Goal: Navigation & Orientation: Find specific page/section

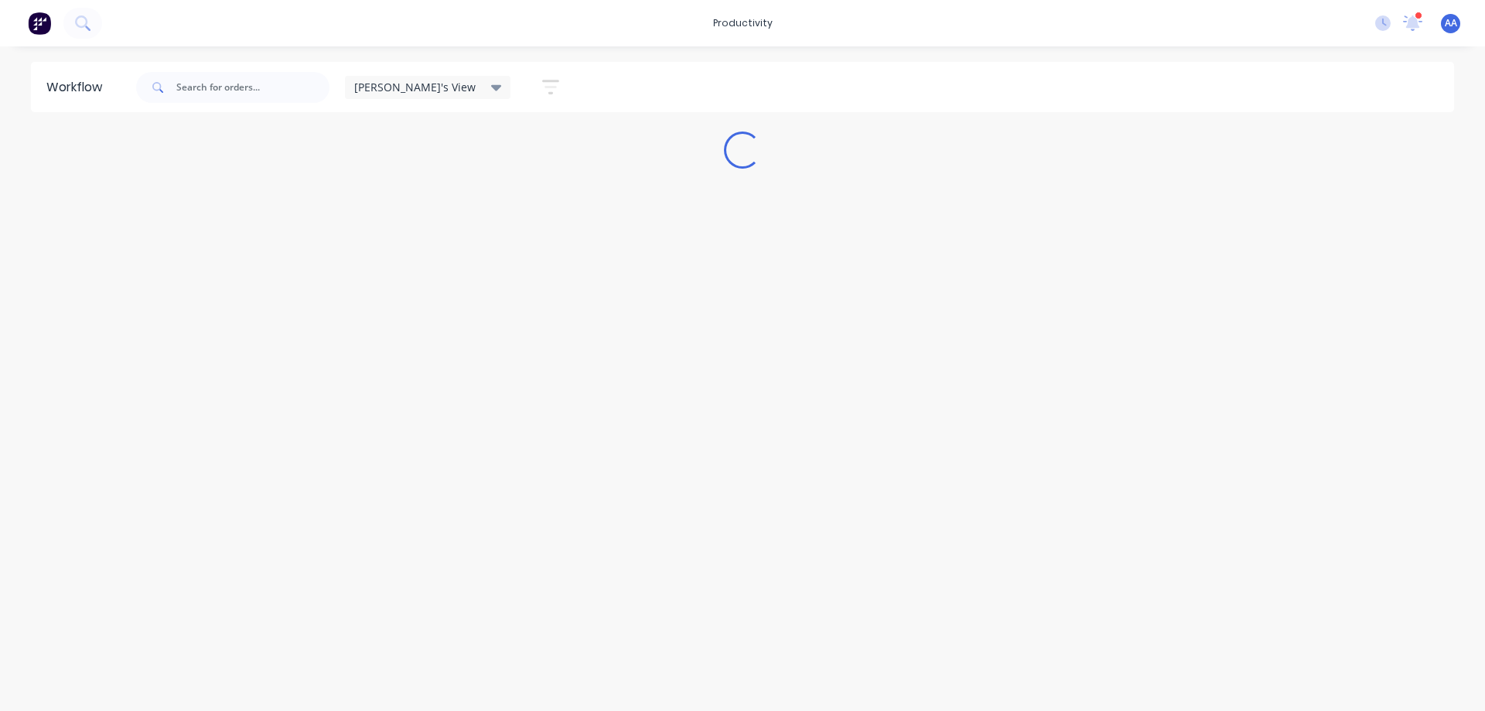
click at [672, 155] on div "Loading..." at bounding box center [742, 149] width 1485 height 37
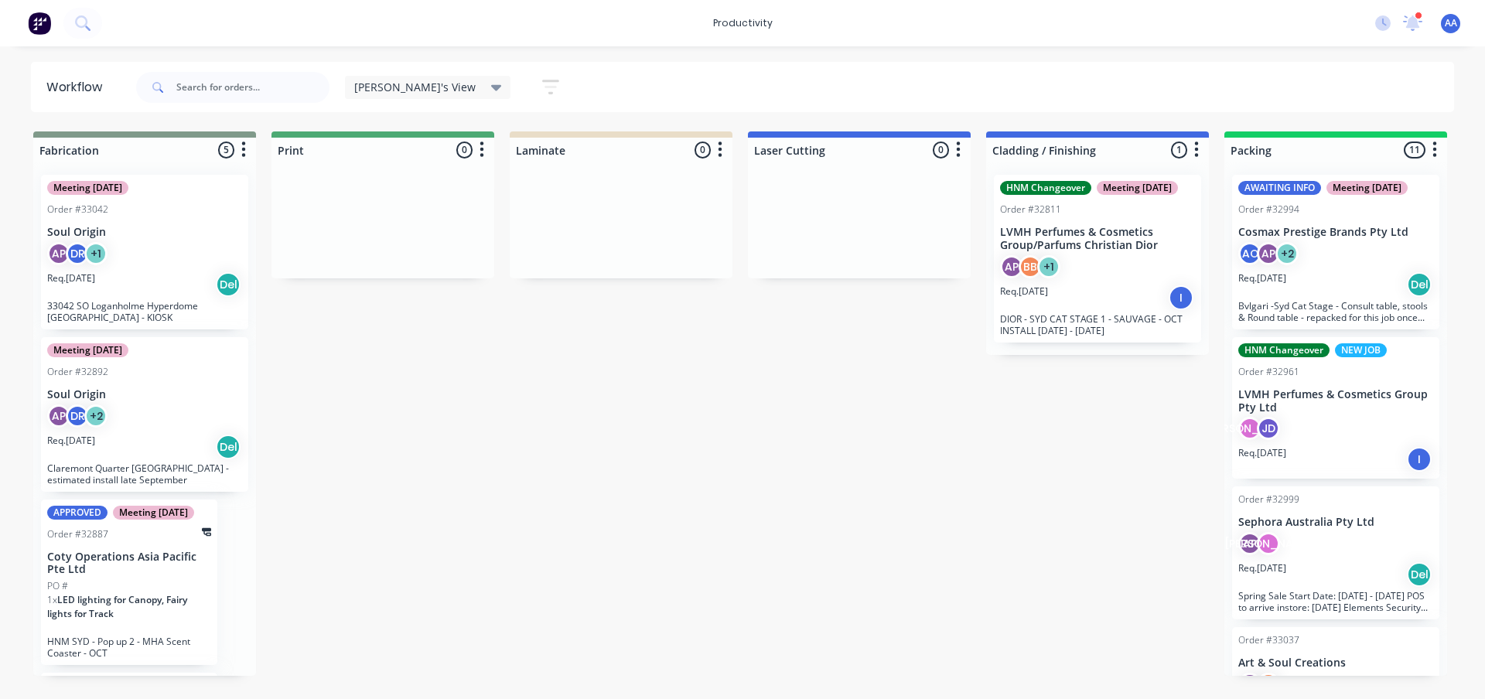
click at [672, 152] on div at bounding box center [621, 150] width 223 height 25
click at [671, 152] on div at bounding box center [621, 150] width 223 height 25
click at [708, 98] on div "[PERSON_NAME]'s View Save new view None edit [PERSON_NAME]'s View (Default) edi…" at bounding box center [794, 87] width 1322 height 46
click at [1066, 97] on div "[PERSON_NAME]'s View Save new view None edit [PERSON_NAME]'s View (Default) edi…" at bounding box center [794, 87] width 1322 height 46
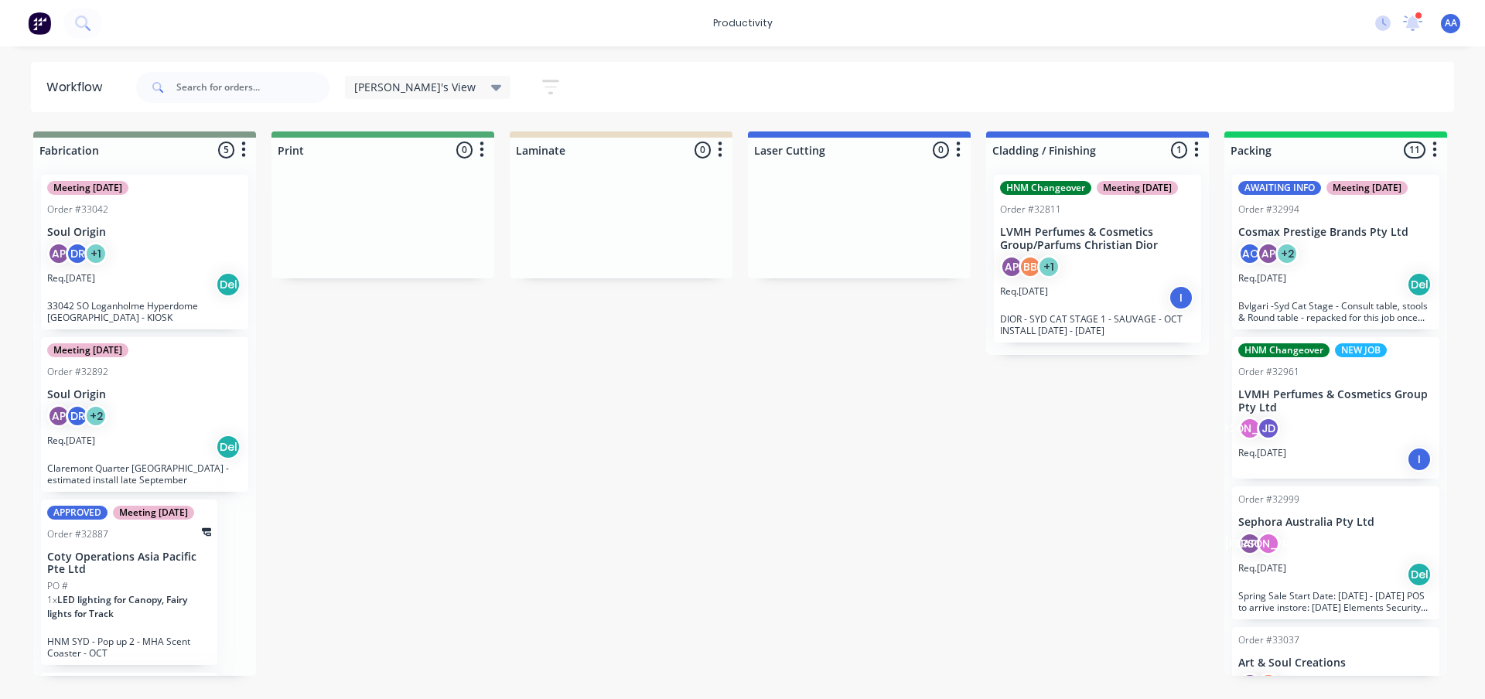
click at [491, 94] on icon at bounding box center [496, 87] width 11 height 17
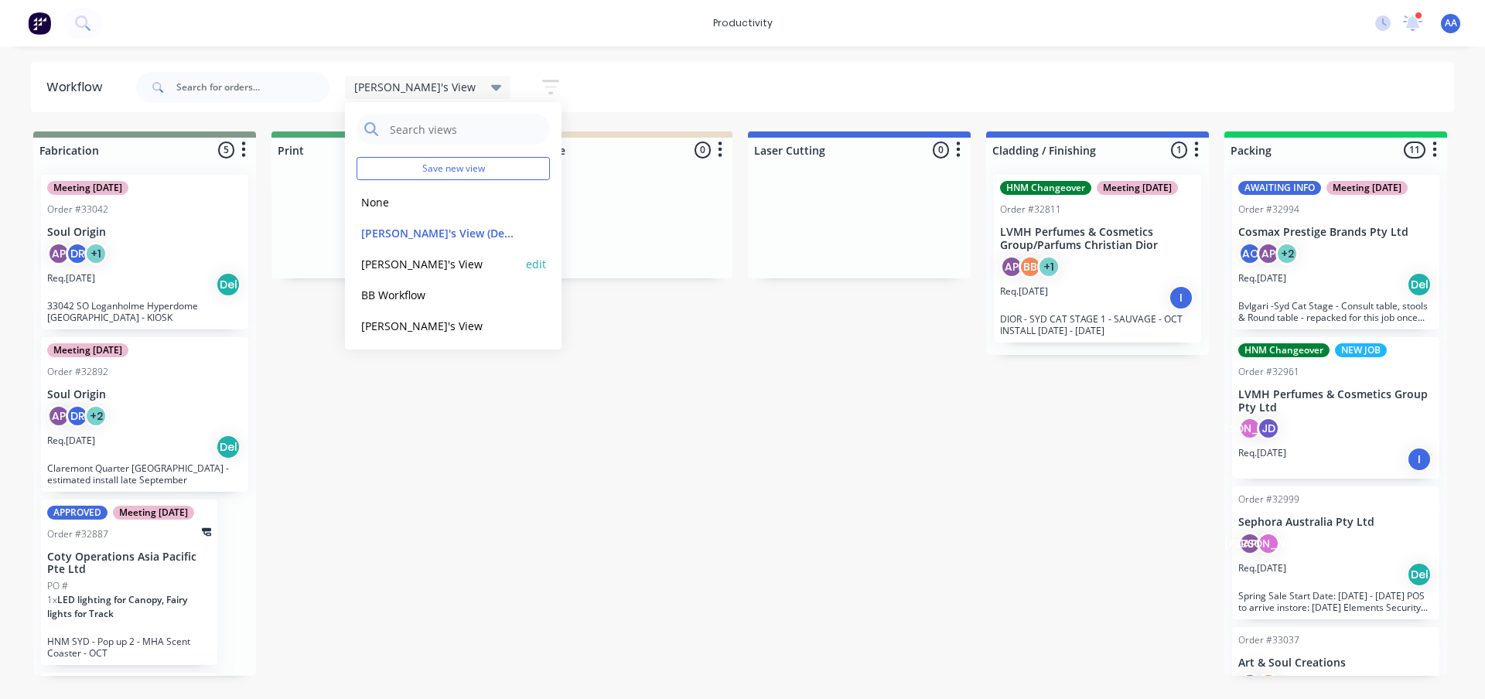
click at [417, 261] on button "[PERSON_NAME]'s View" at bounding box center [439, 264] width 165 height 18
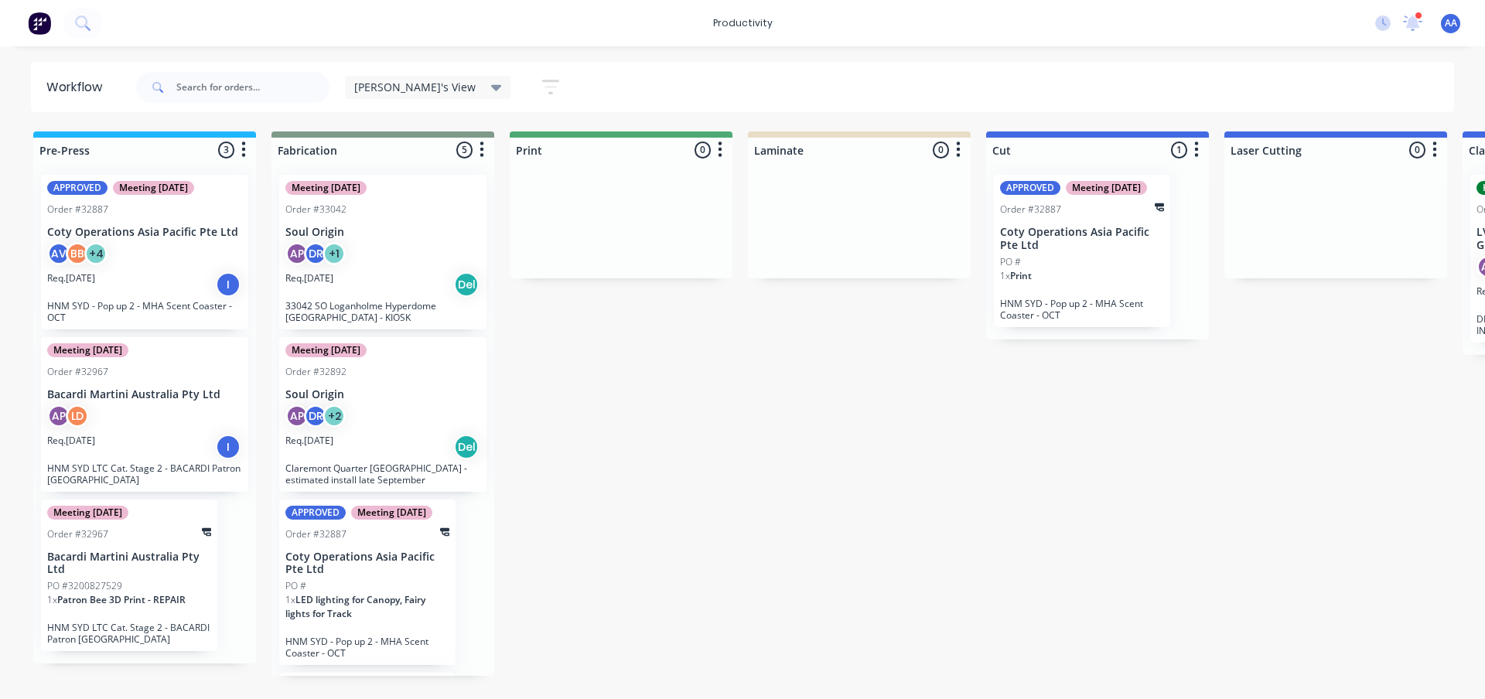
click at [1116, 269] on div "PO #" at bounding box center [1082, 262] width 164 height 14
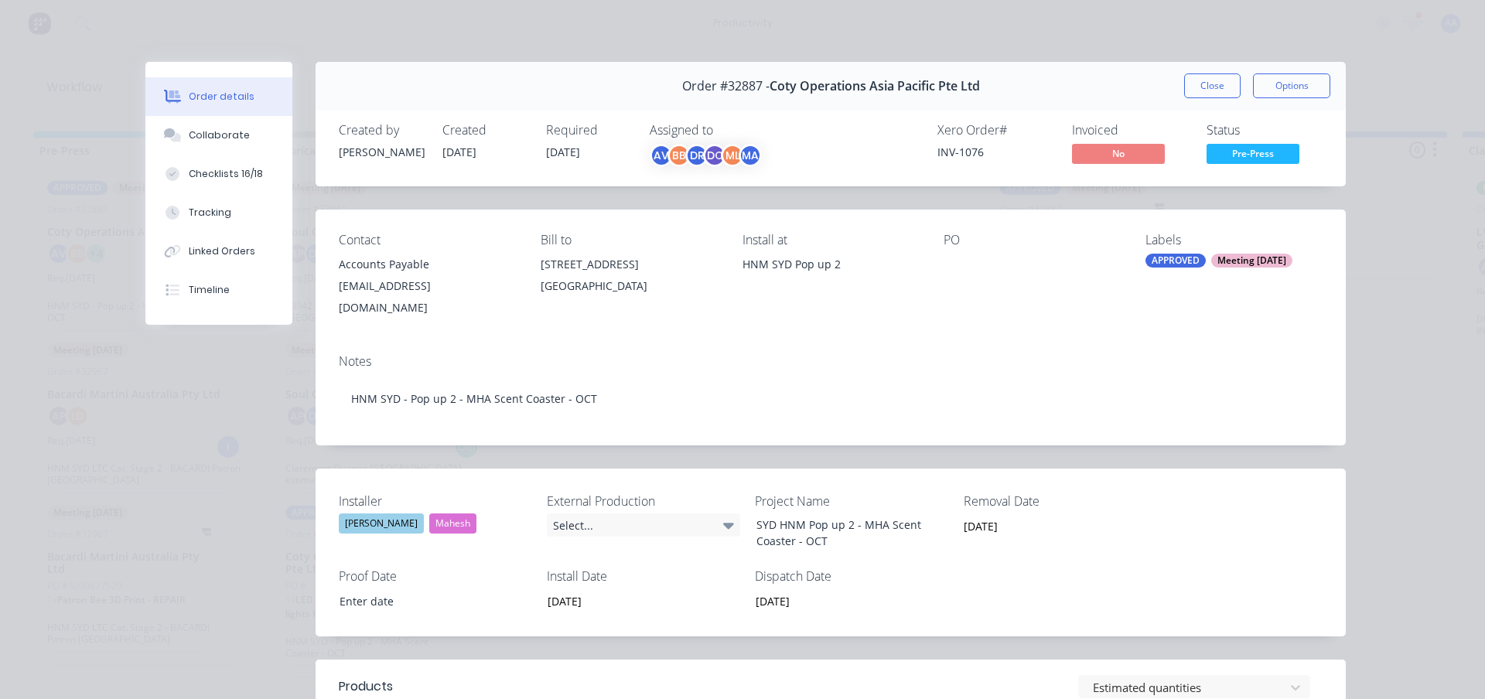
click at [879, 343] on div "Notes HNM SYD - Pop up 2 - MHA Scent Coaster - OCT" at bounding box center [831, 394] width 1030 height 104
click at [967, 318] on div "PO" at bounding box center [1032, 276] width 177 height 86
click at [841, 347] on div "Notes HNM SYD - Pop up 2 - MHA Scent Coaster - OCT" at bounding box center [831, 394] width 1030 height 104
click at [835, 331] on div "Contact Accounts Payable COTY_AP_SGlocal@cotyinc.com Bill to 111 Somerset Road …" at bounding box center [831, 276] width 1030 height 132
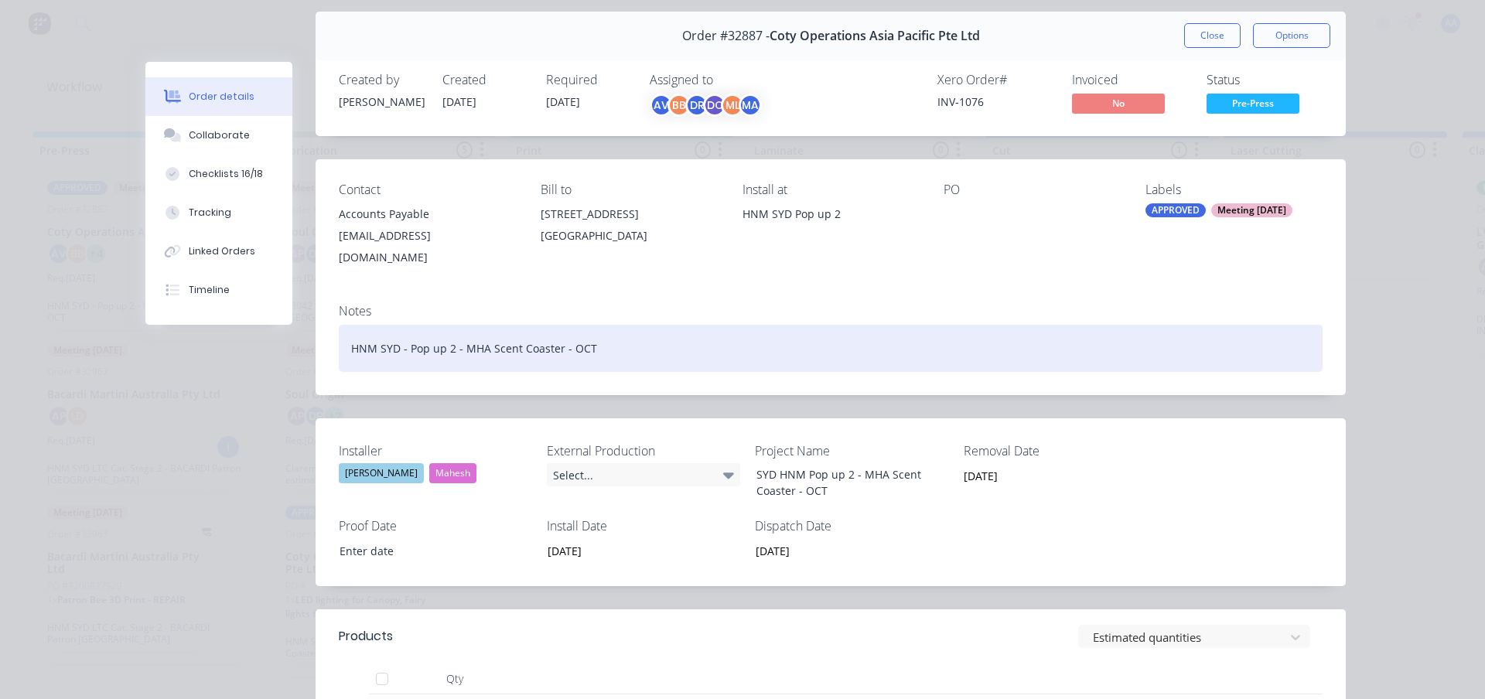
scroll to position [77, 0]
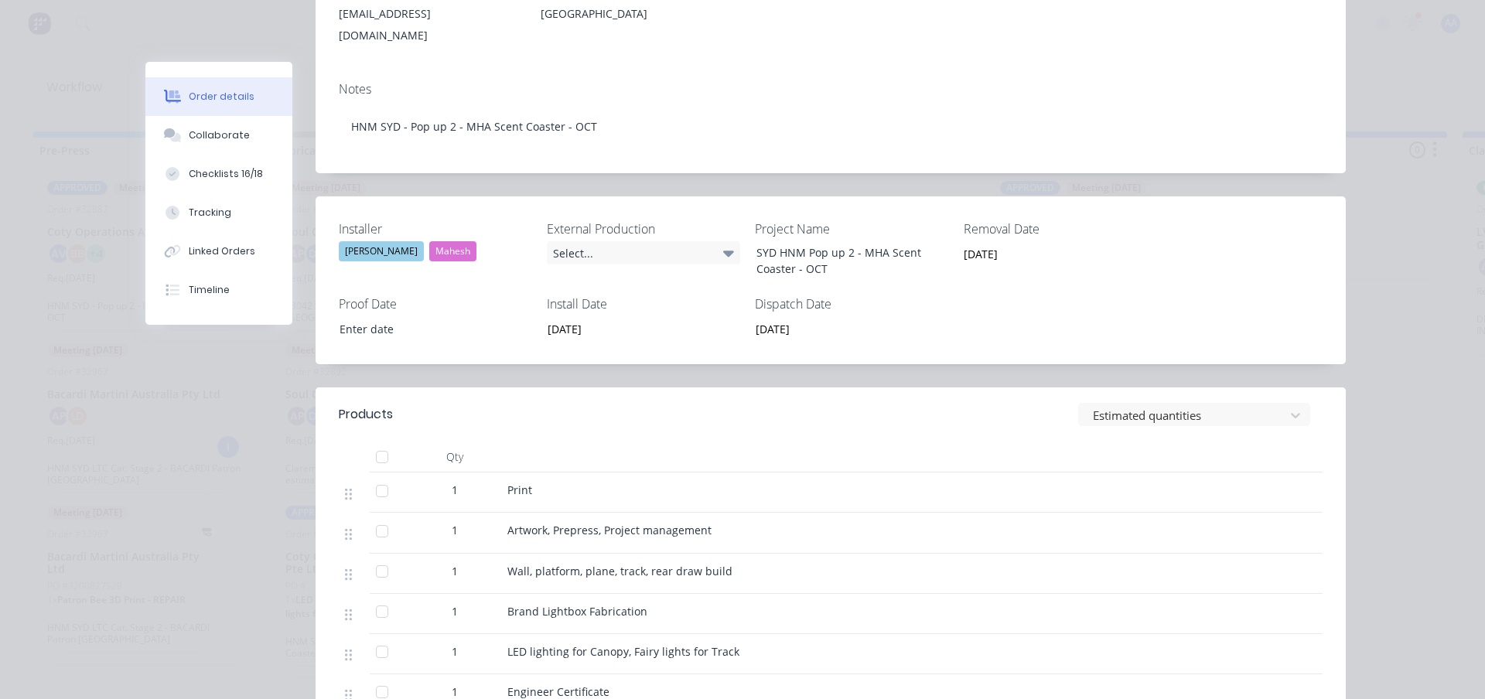
scroll to position [309, 0]
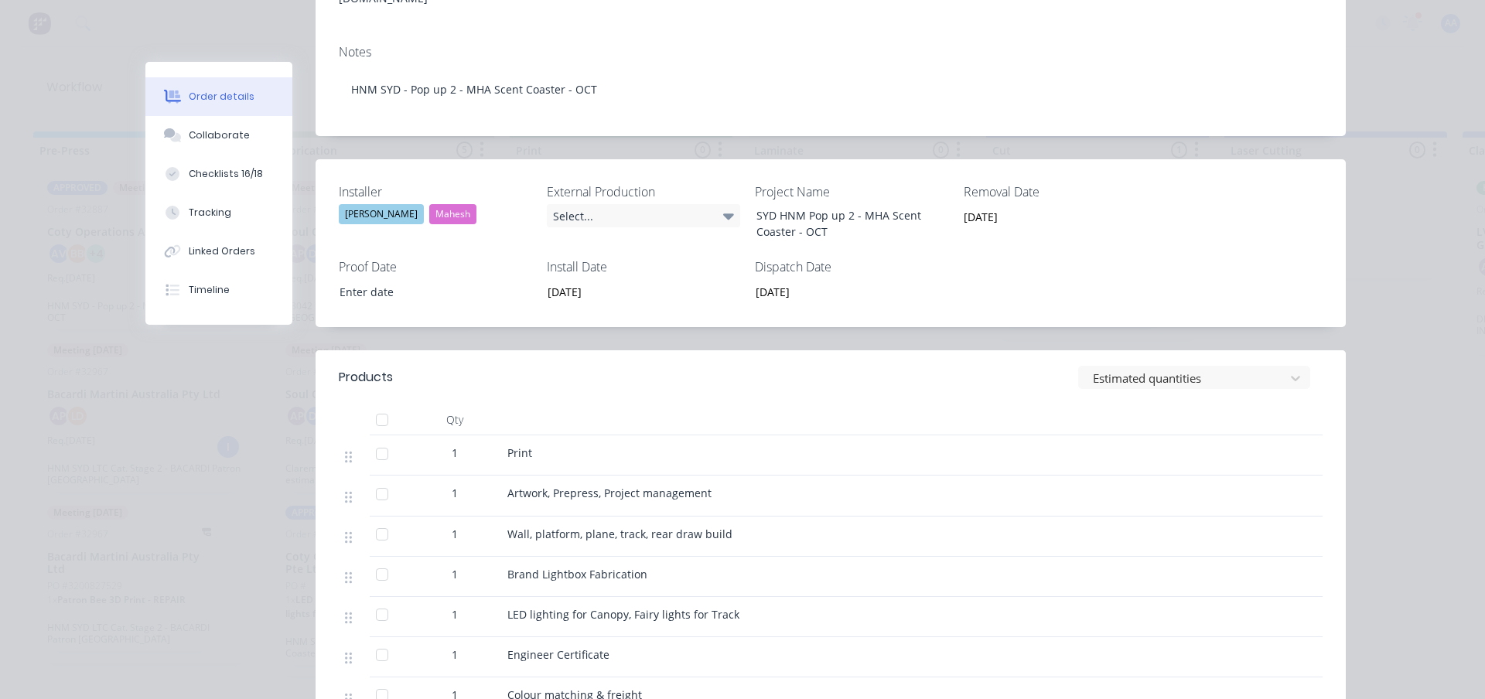
click at [780, 372] on div "Estimated quantities" at bounding box center [935, 377] width 775 height 23
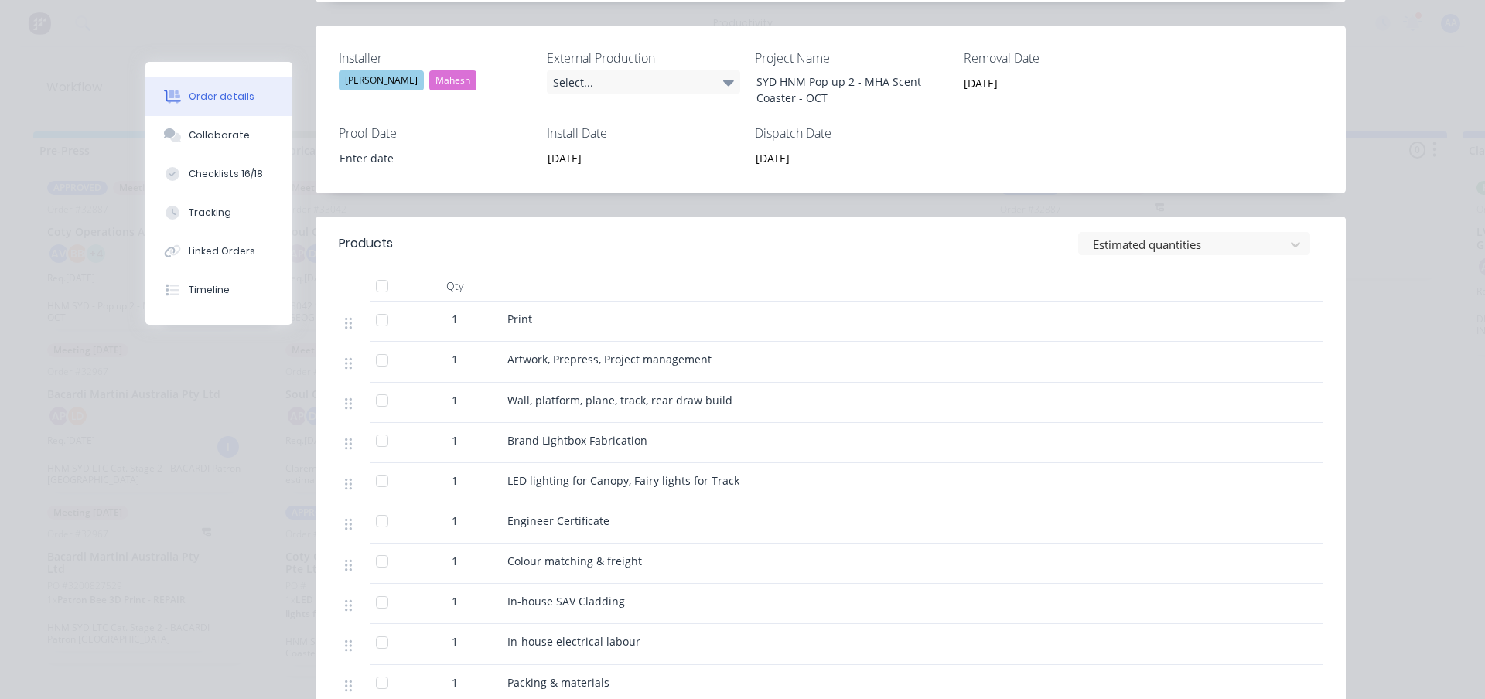
scroll to position [464, 0]
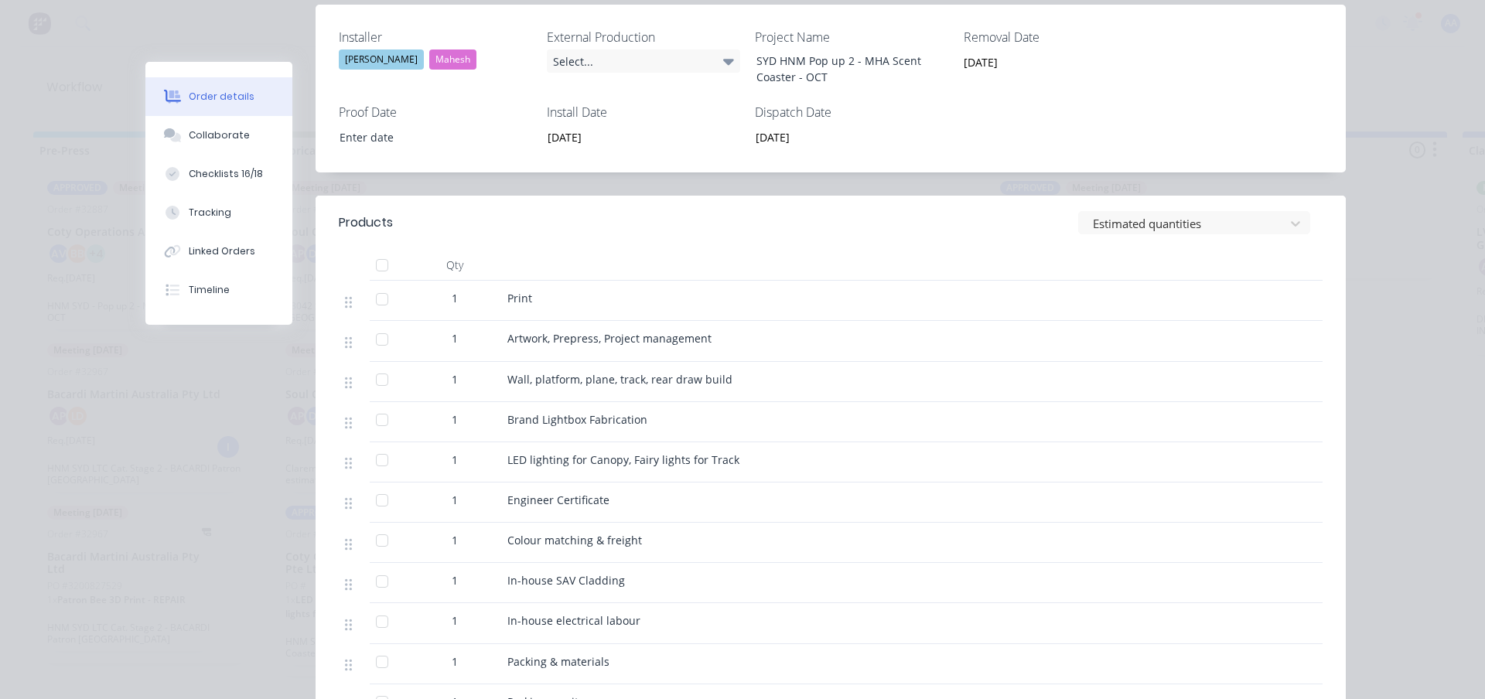
click at [783, 380] on div "Wall, platform, plane, track, rear draw build" at bounding box center [810, 379] width 606 height 16
click at [855, 423] on div "Brand Lightbox Fabrication" at bounding box center [810, 419] width 606 height 16
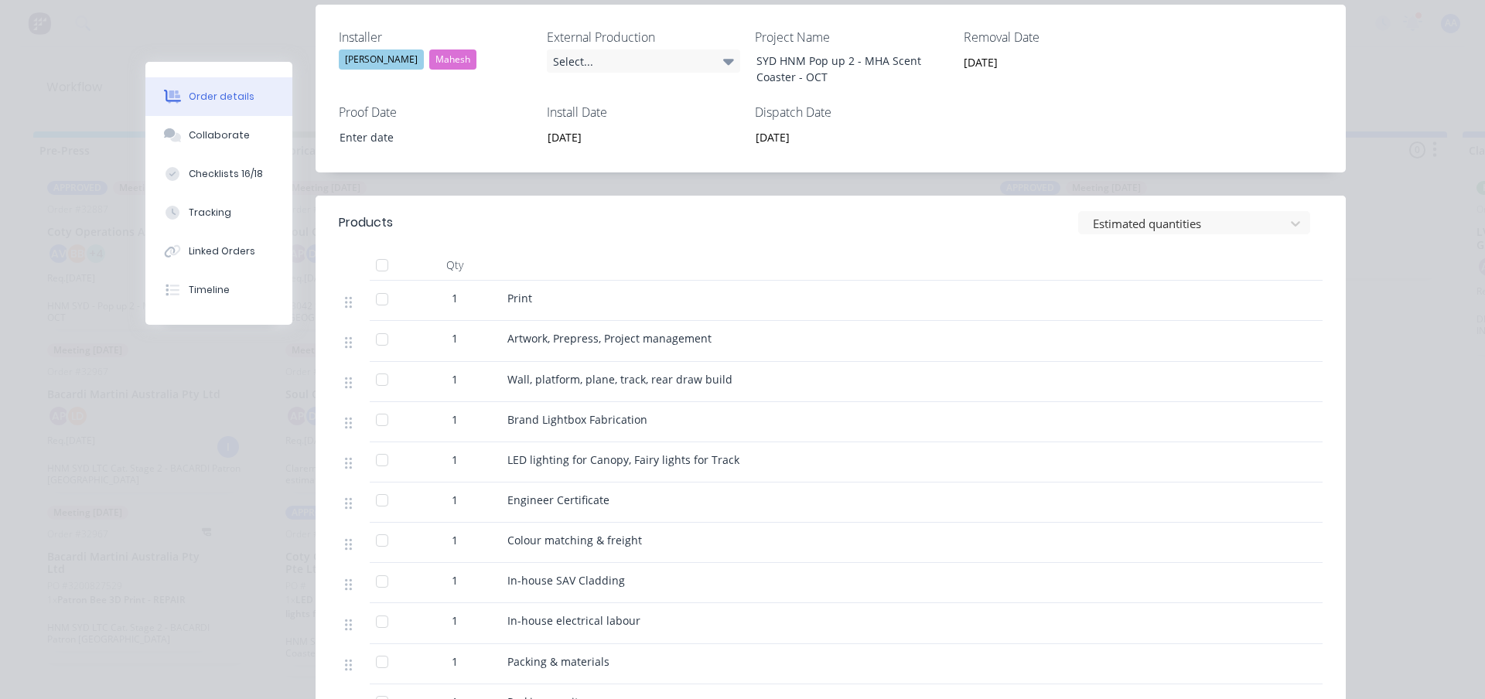
click at [797, 500] on div "Engineer Certificate" at bounding box center [810, 500] width 606 height 16
click at [784, 606] on div "In-house electrical labour" at bounding box center [810, 623] width 619 height 40
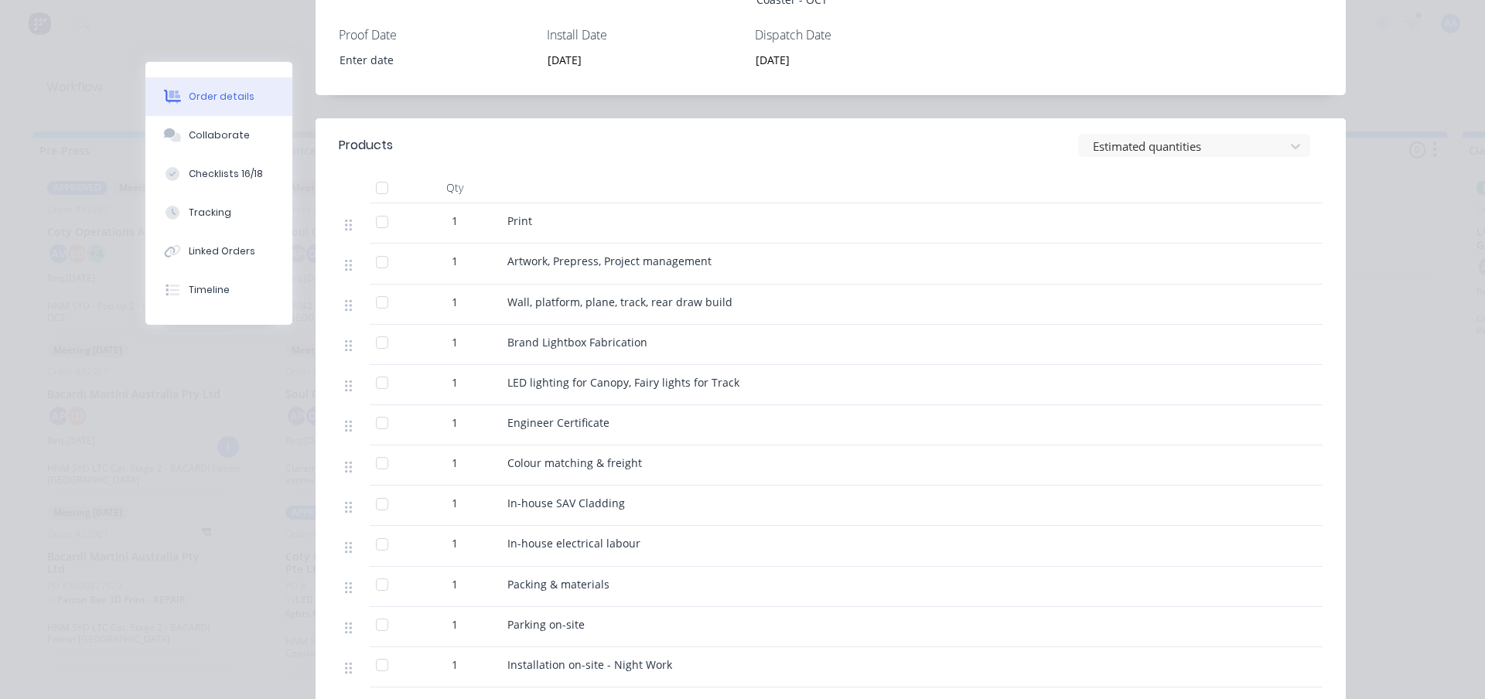
scroll to position [619, 0]
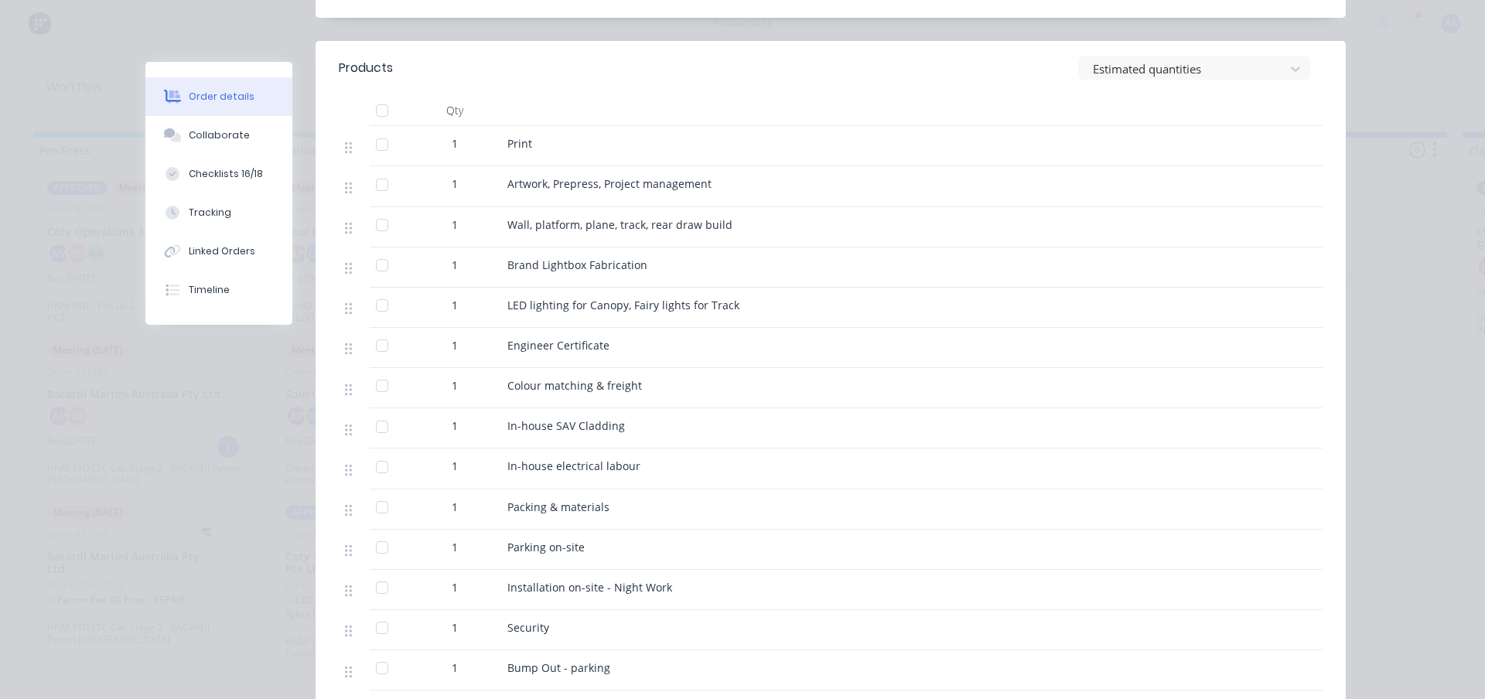
click at [746, 463] on div "In-house electrical labour" at bounding box center [810, 466] width 606 height 16
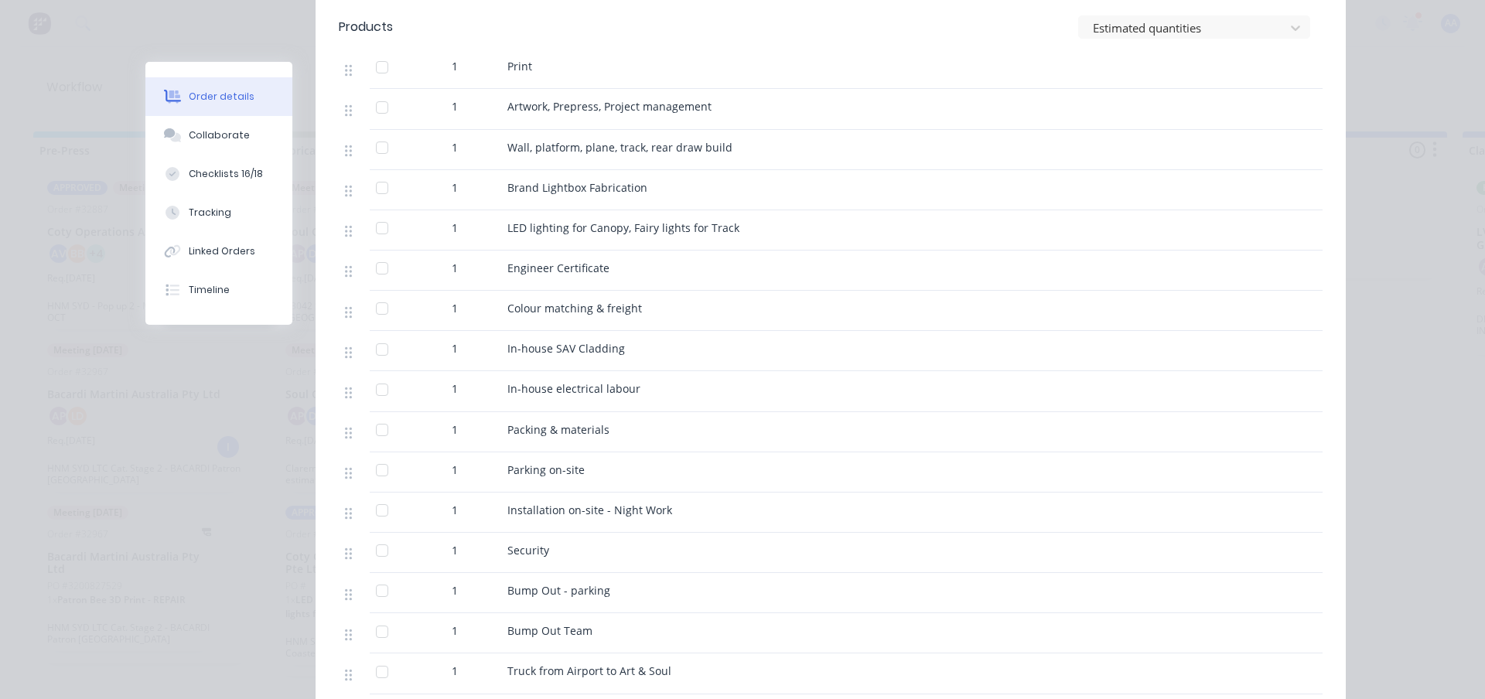
click at [751, 463] on div "Parking on-site" at bounding box center [810, 470] width 606 height 16
click at [755, 462] on div "Parking on-site" at bounding box center [810, 470] width 606 height 16
click at [758, 463] on div "Parking on-site" at bounding box center [810, 470] width 606 height 16
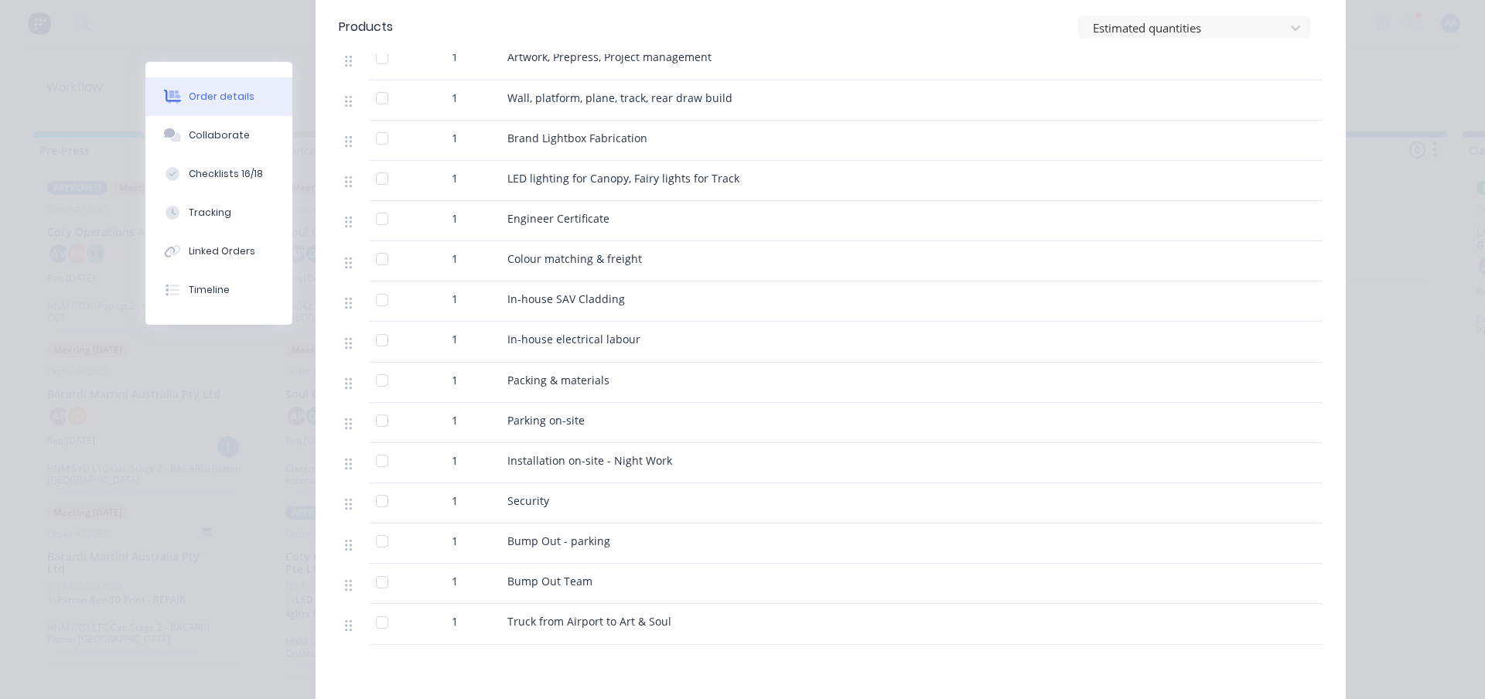
scroll to position [773, 0]
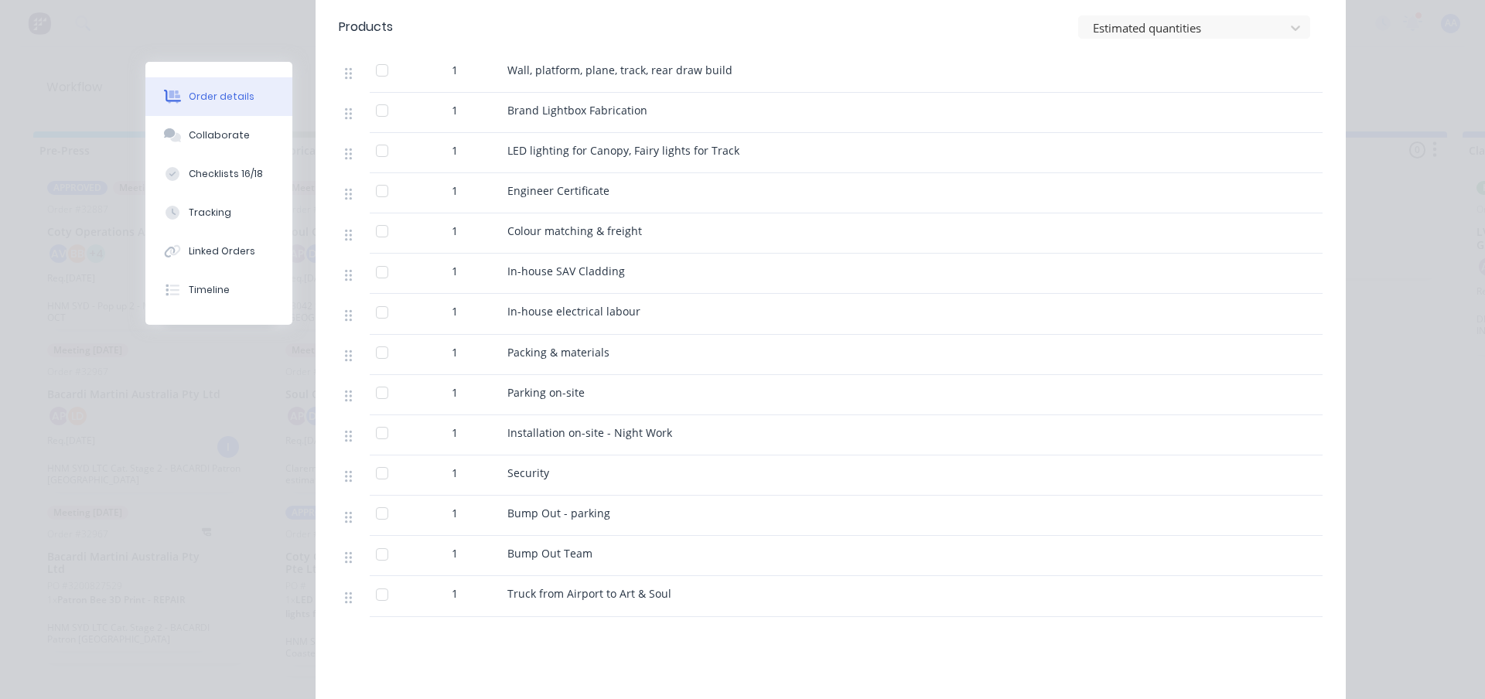
click at [767, 513] on div "Bump Out - parking" at bounding box center [810, 513] width 606 height 16
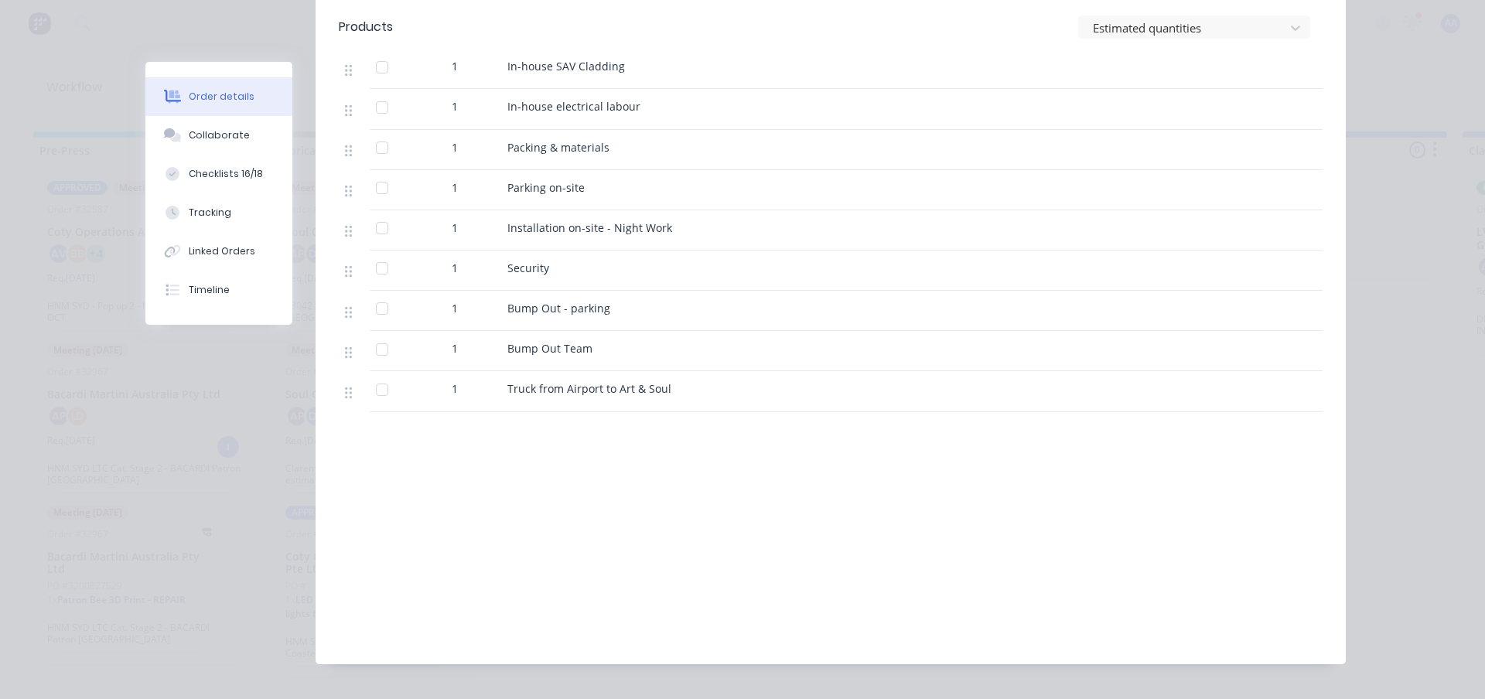
scroll to position [1006, 0]
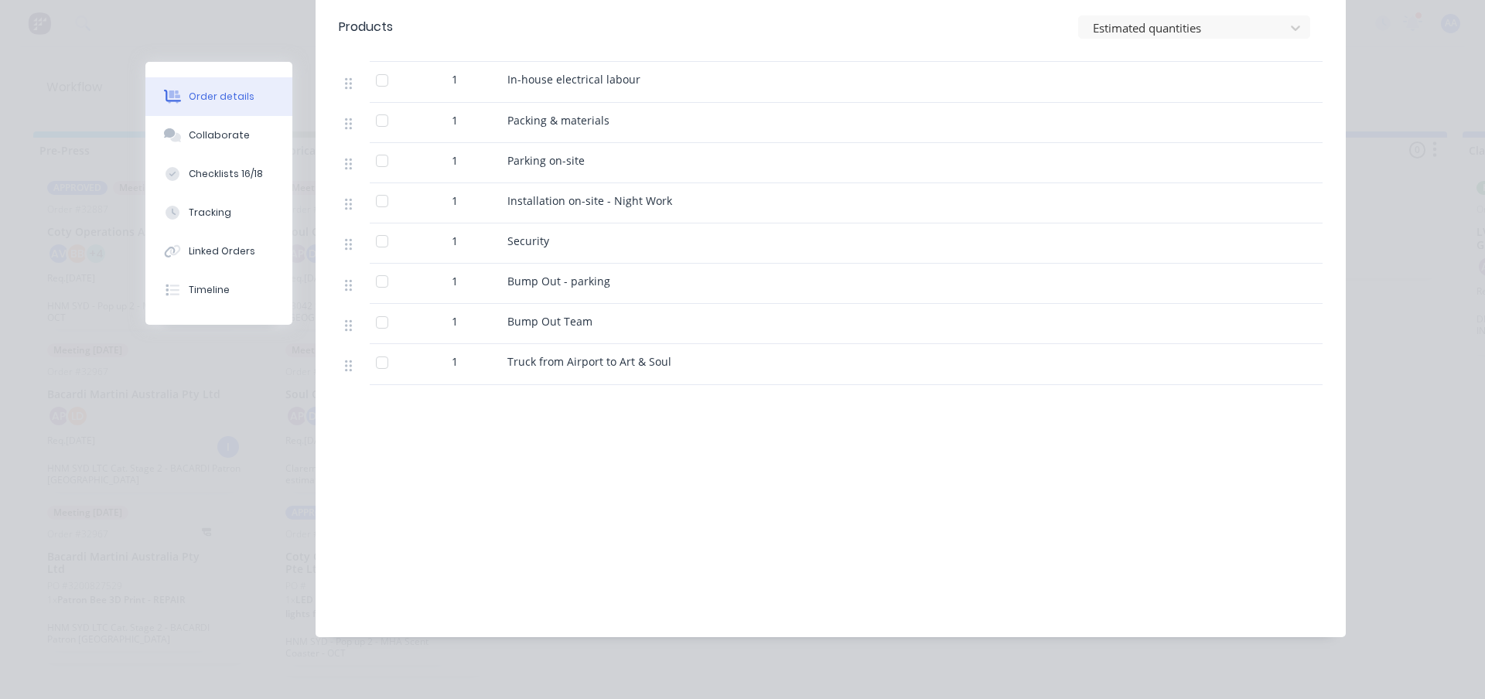
click at [774, 508] on div "Labour $0.00 Sub total $69,856.70 Margin $14,741.25 ( 21.10 %) Tax $6,985.68 To…" at bounding box center [831, 524] width 984 height 179
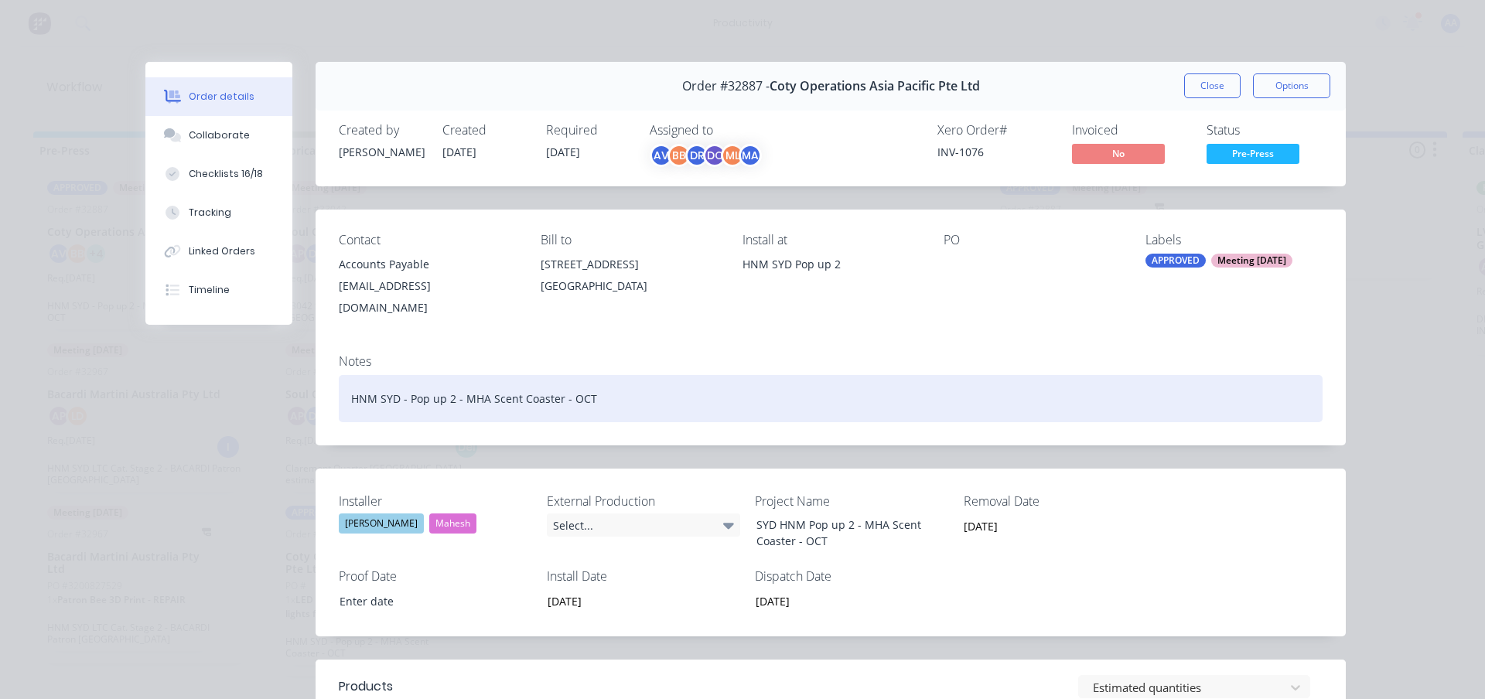
scroll to position [232, 0]
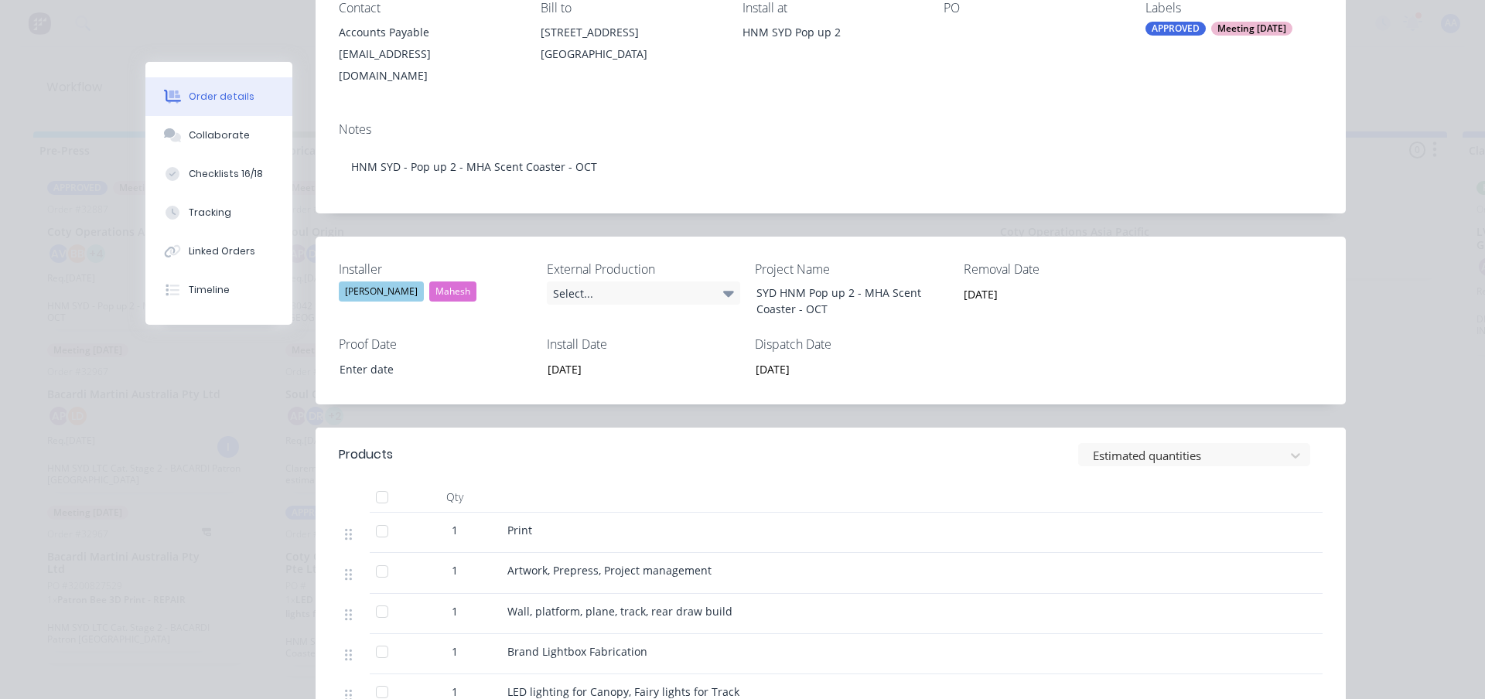
click at [760, 456] on div "Estimated quantities" at bounding box center [935, 454] width 775 height 23
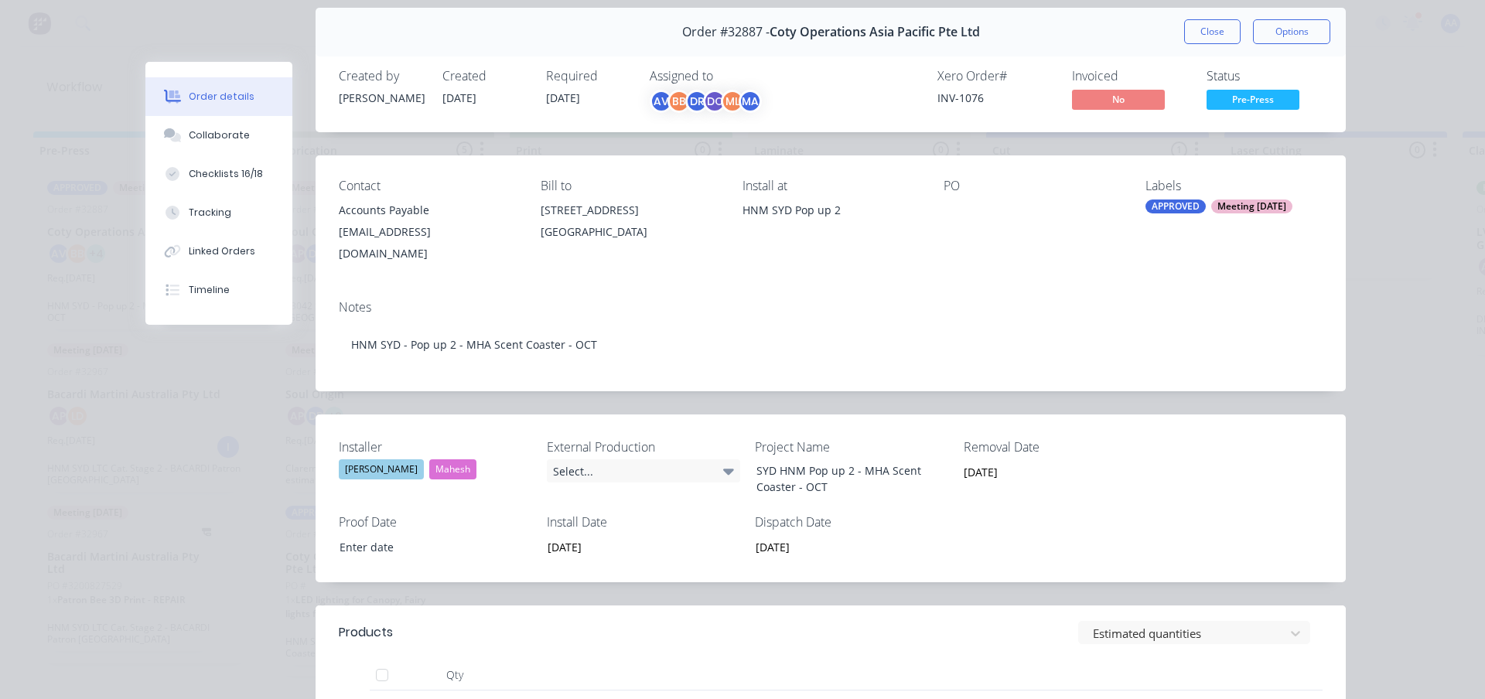
scroll to position [0, 0]
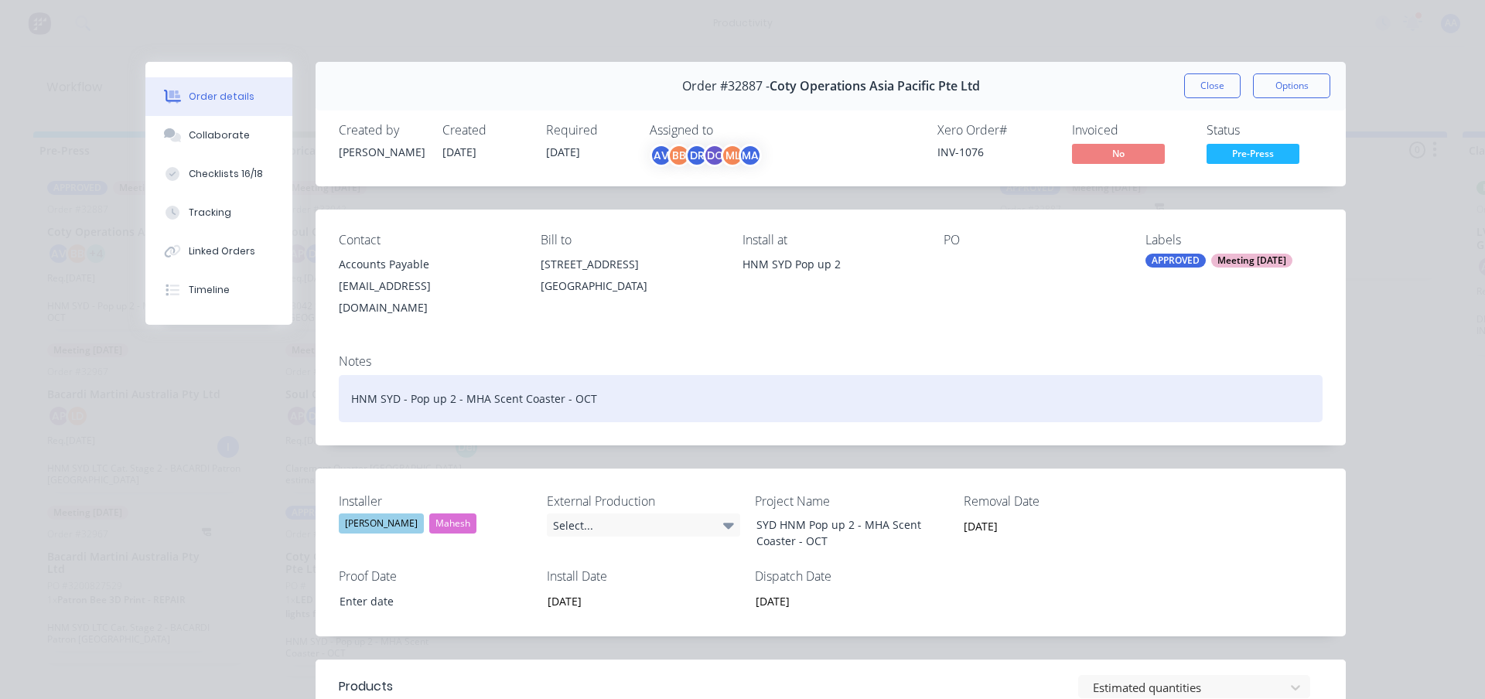
click at [820, 378] on div "HNM SYD - Pop up 2 - MHA Scent Coaster - OCT" at bounding box center [831, 398] width 984 height 47
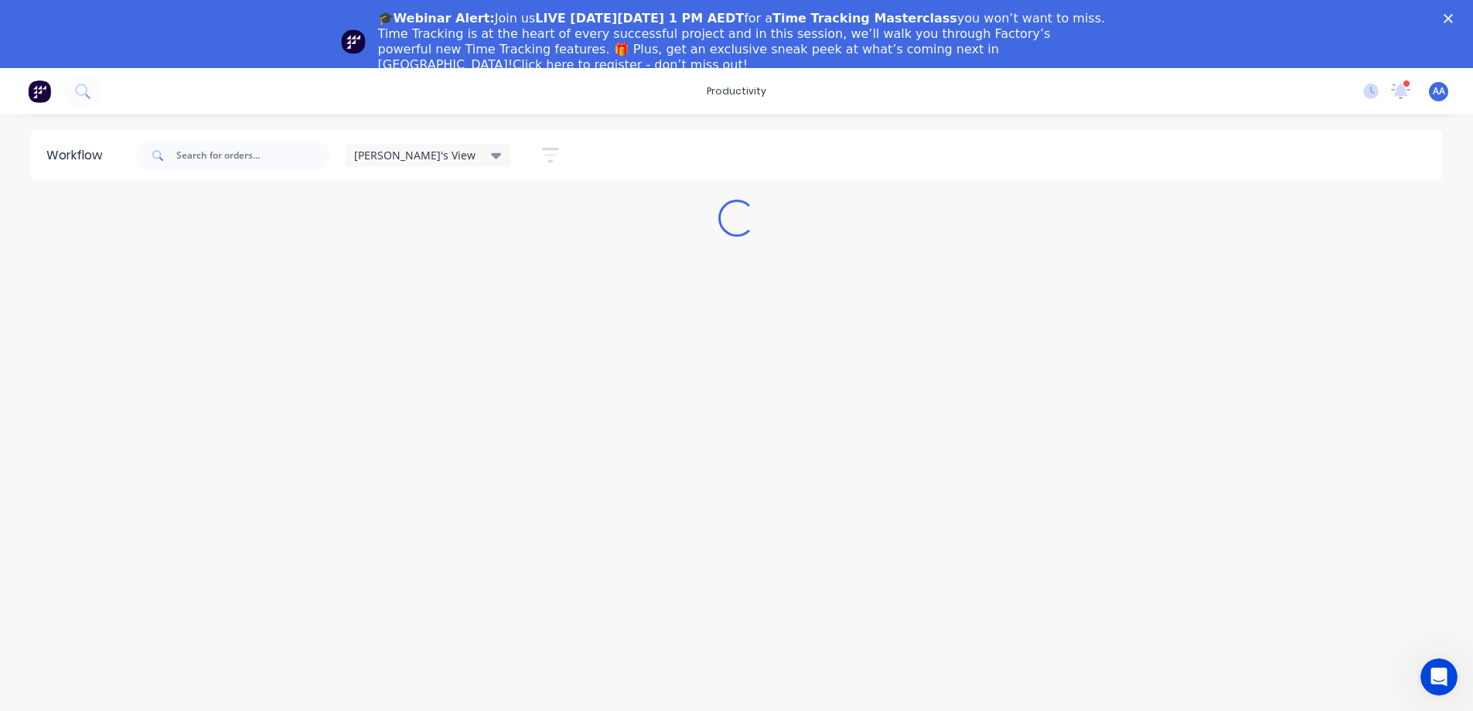
click at [1453, 17] on icon "Close" at bounding box center [1448, 18] width 9 height 9
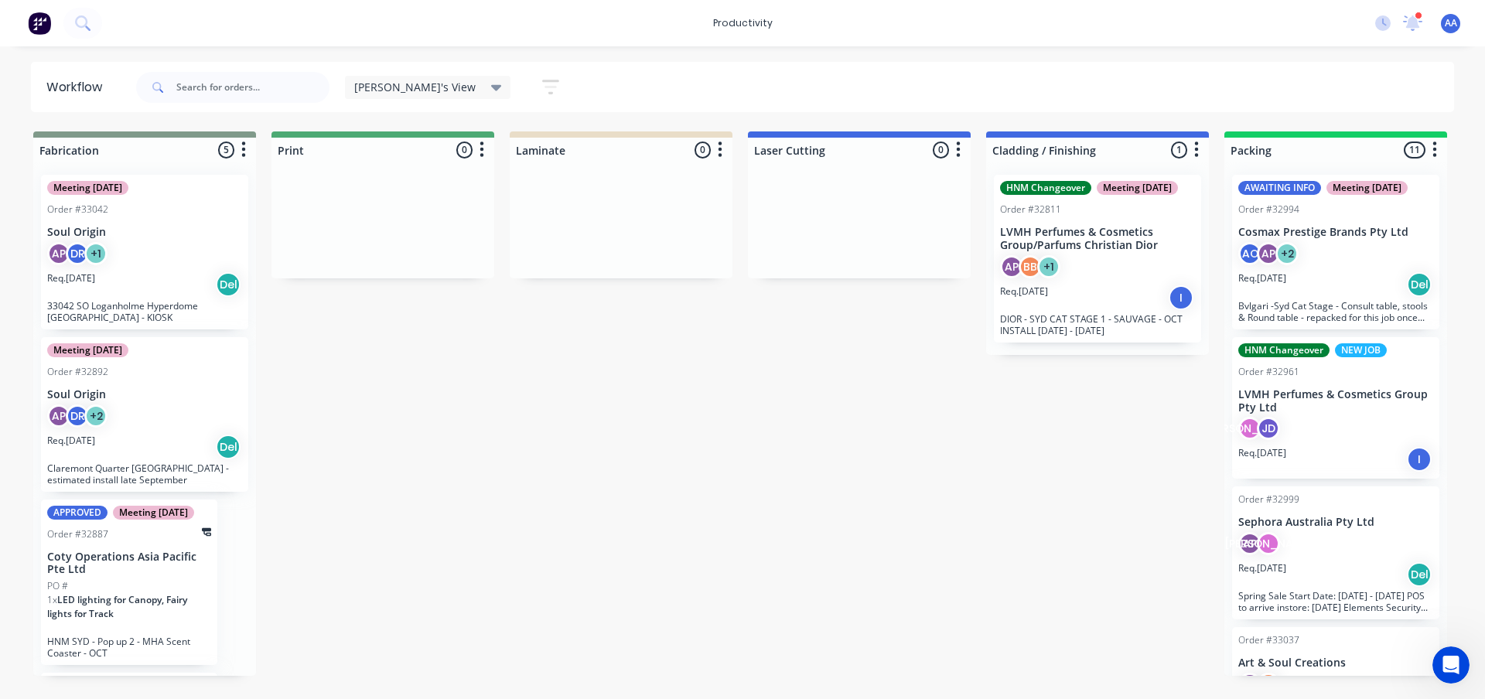
click at [956, 150] on icon "button" at bounding box center [958, 149] width 5 height 19
click at [545, 87] on icon "button" at bounding box center [551, 87] width 12 height 2
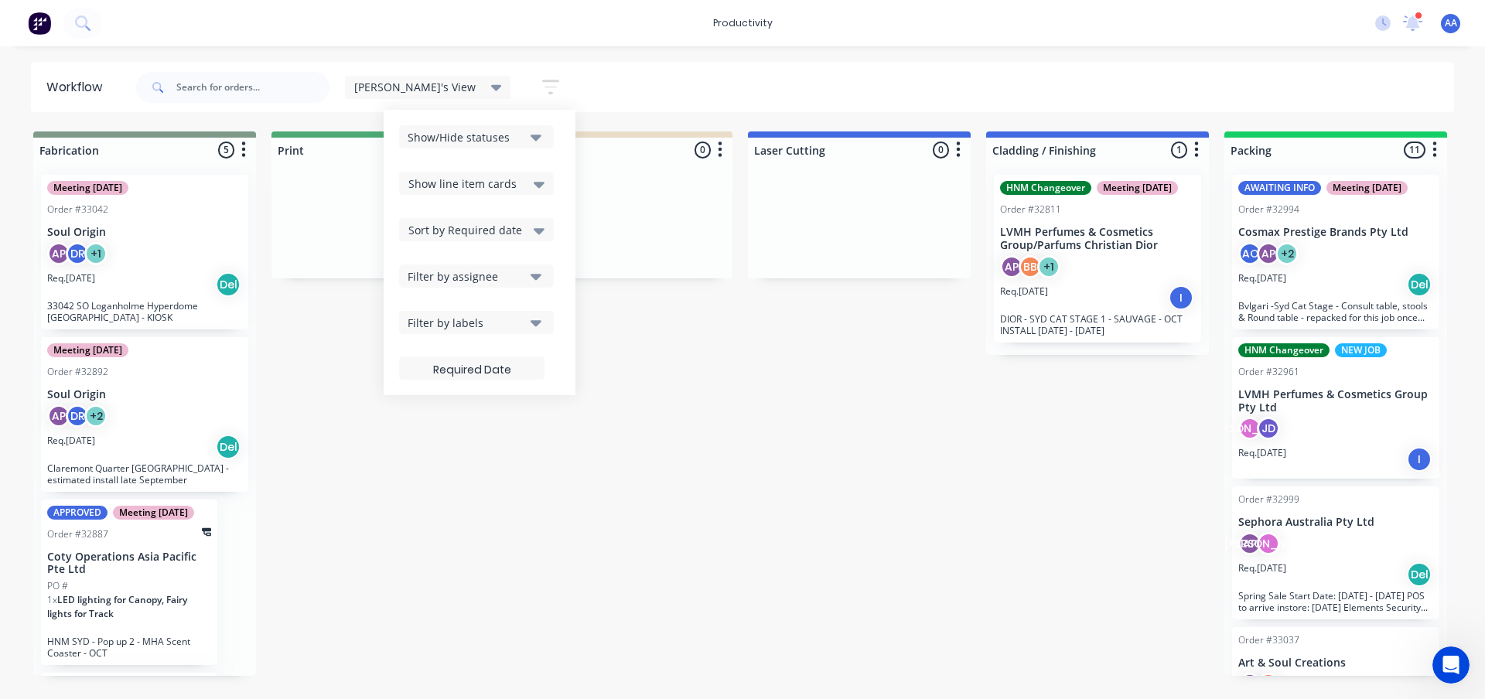
click at [542, 79] on icon "button" at bounding box center [550, 86] width 17 height 19
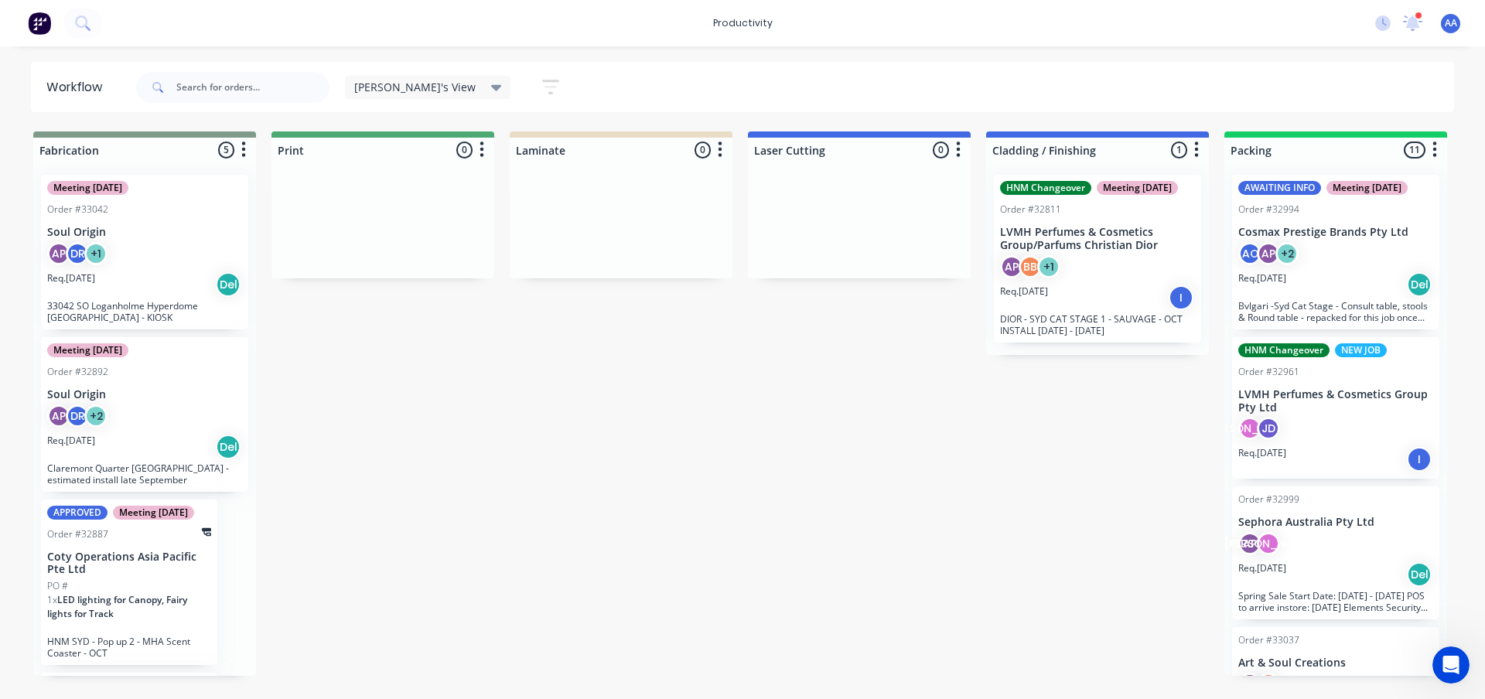
click at [399, 84] on span "[PERSON_NAME]'s View" at bounding box center [414, 87] width 121 height 16
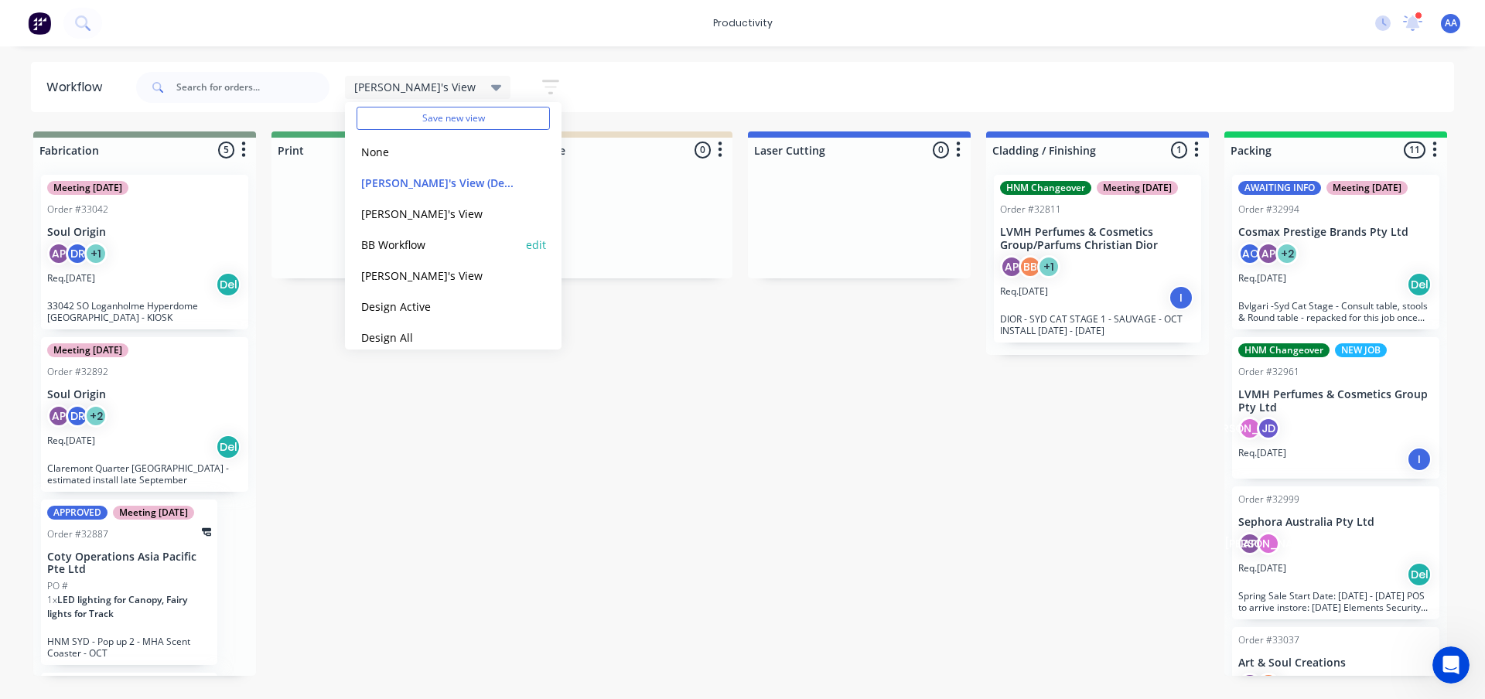
scroll to position [77, 0]
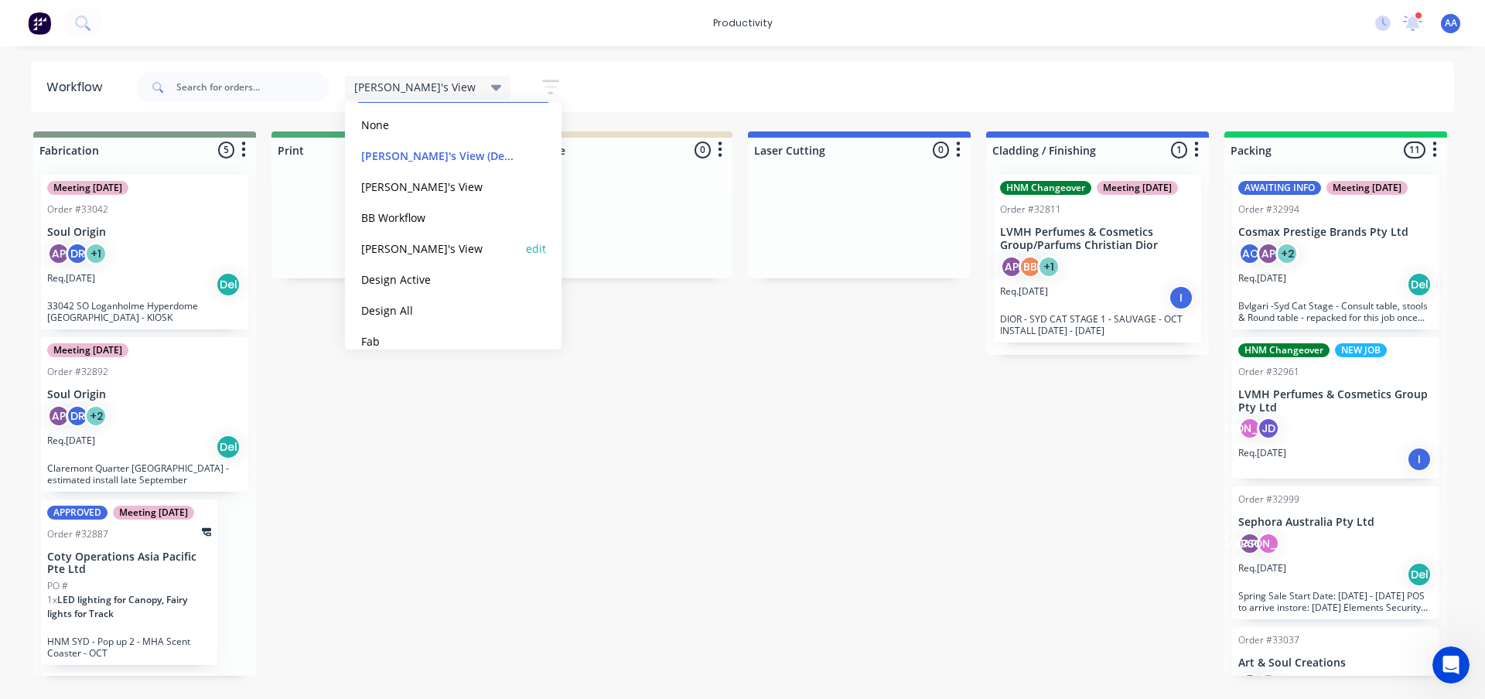
click at [427, 255] on button "[PERSON_NAME]'s View" at bounding box center [439, 249] width 165 height 18
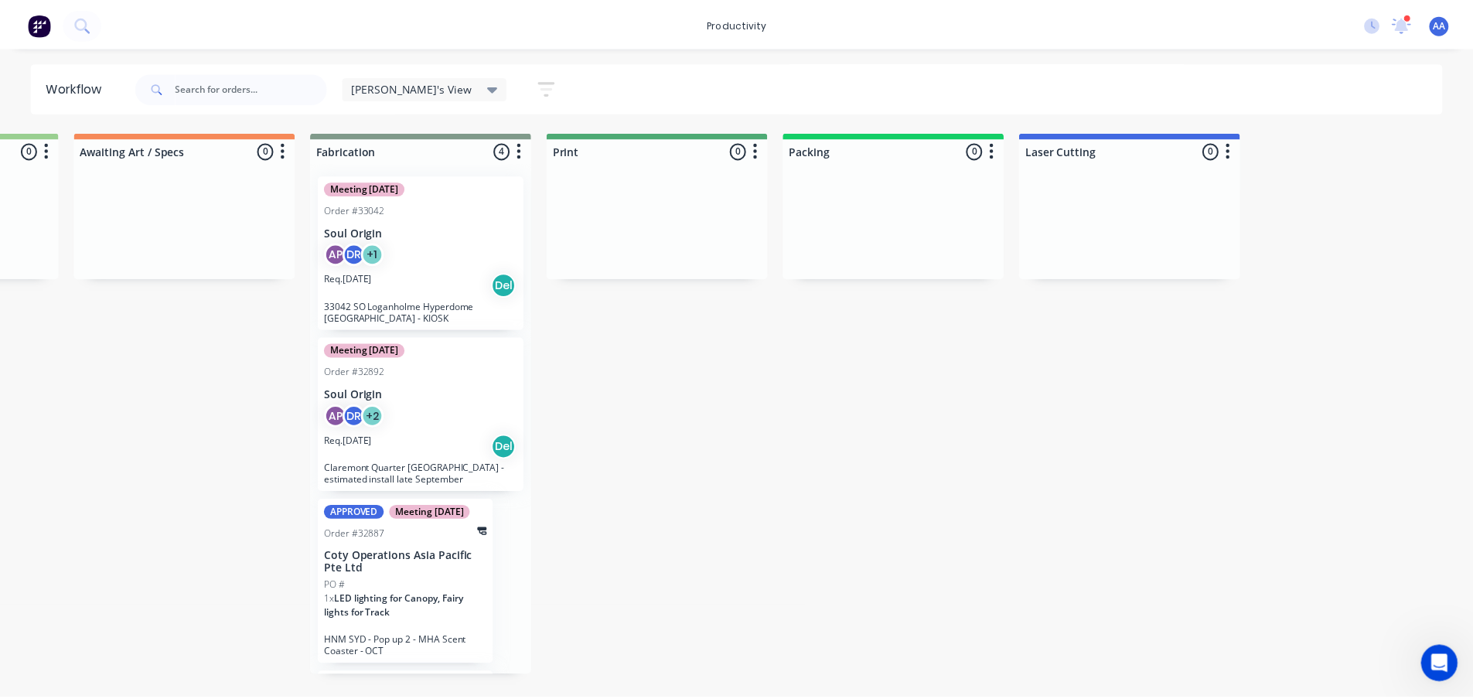
scroll to position [0, 0]
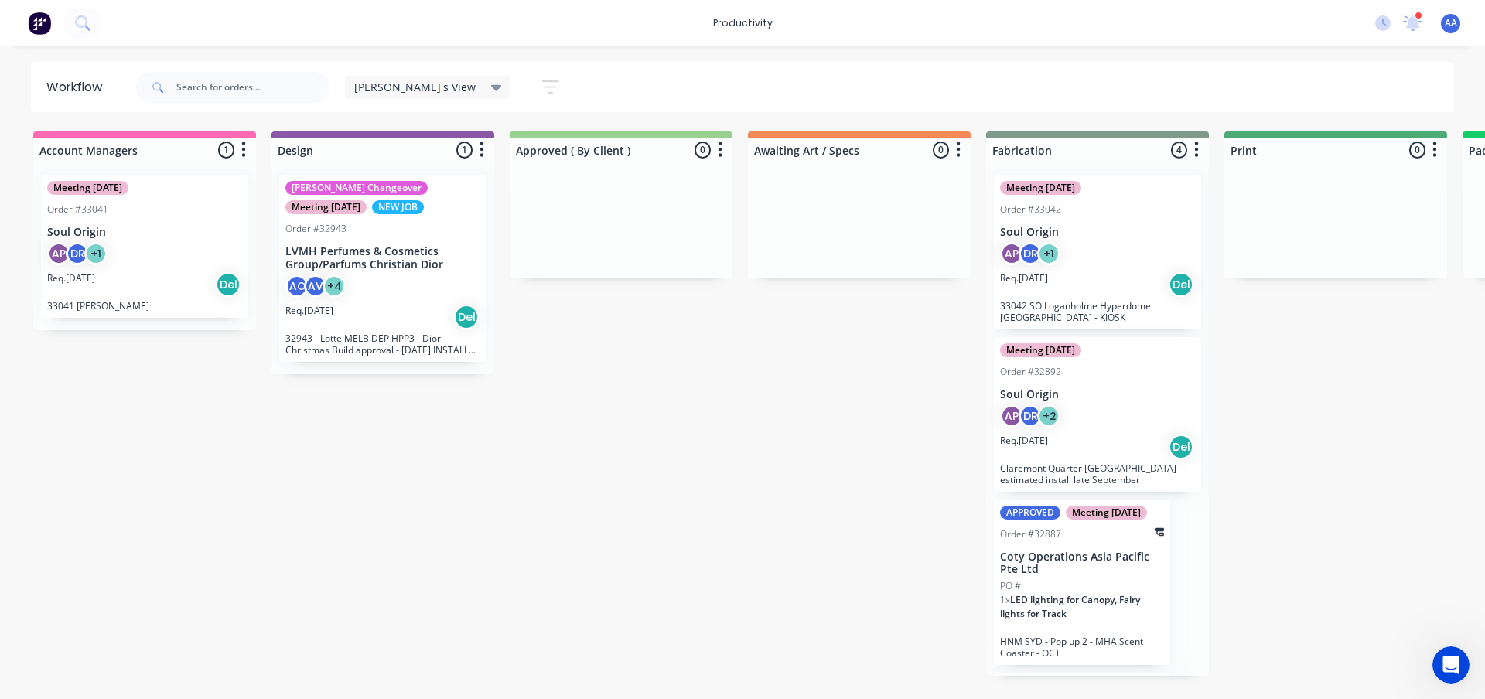
click at [491, 90] on icon at bounding box center [496, 87] width 11 height 17
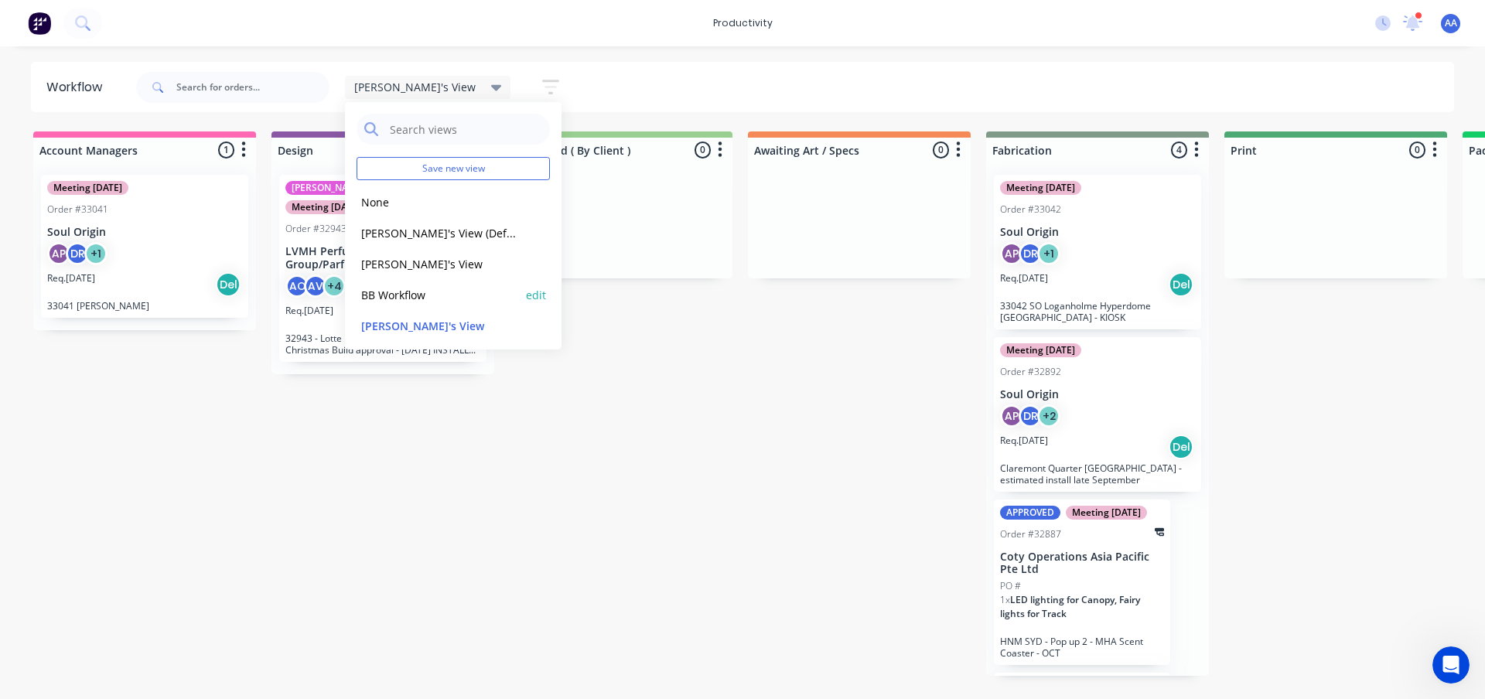
click at [424, 297] on button "BB Workflow" at bounding box center [439, 295] width 165 height 18
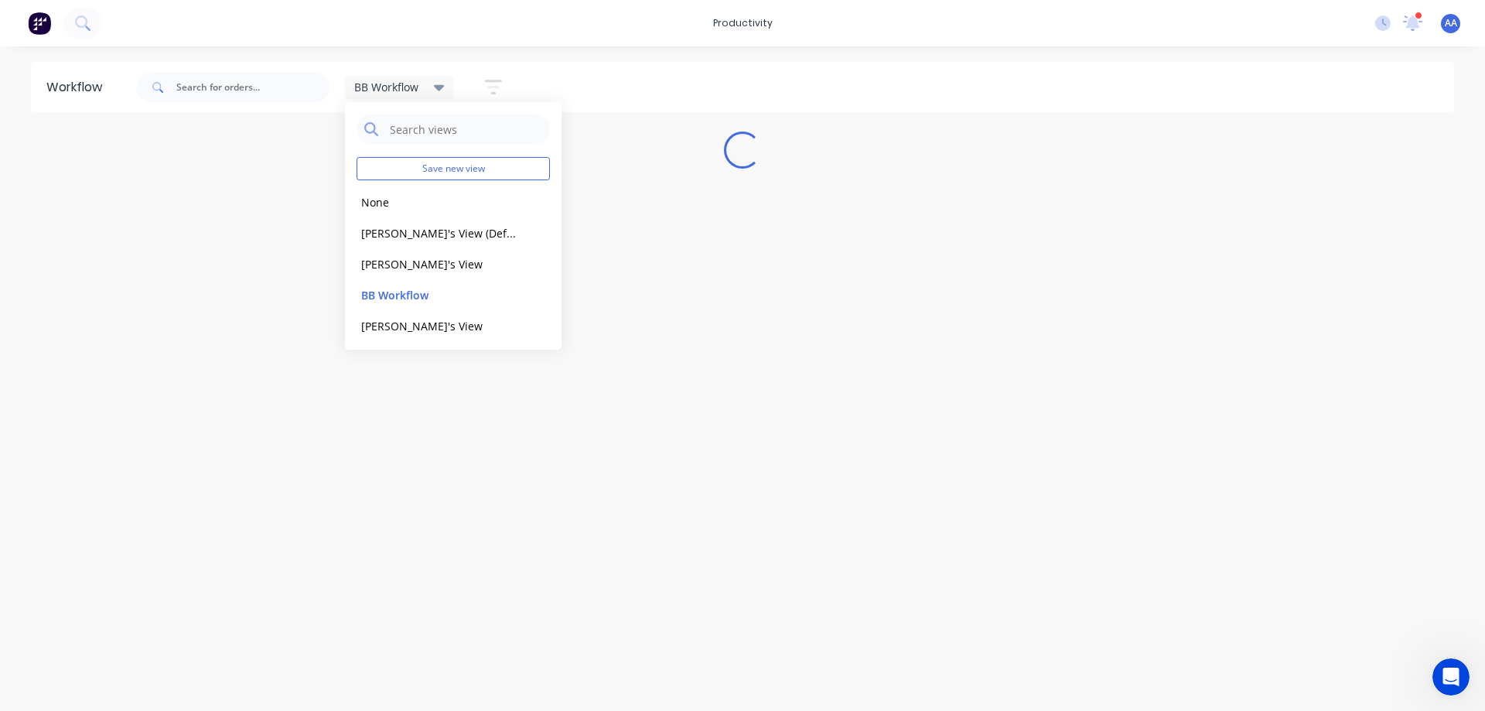
click at [254, 427] on div "Workflow BB Workflow Save new view None edit Abdul's View (Default) edit Alex's…" at bounding box center [742, 371] width 1485 height 618
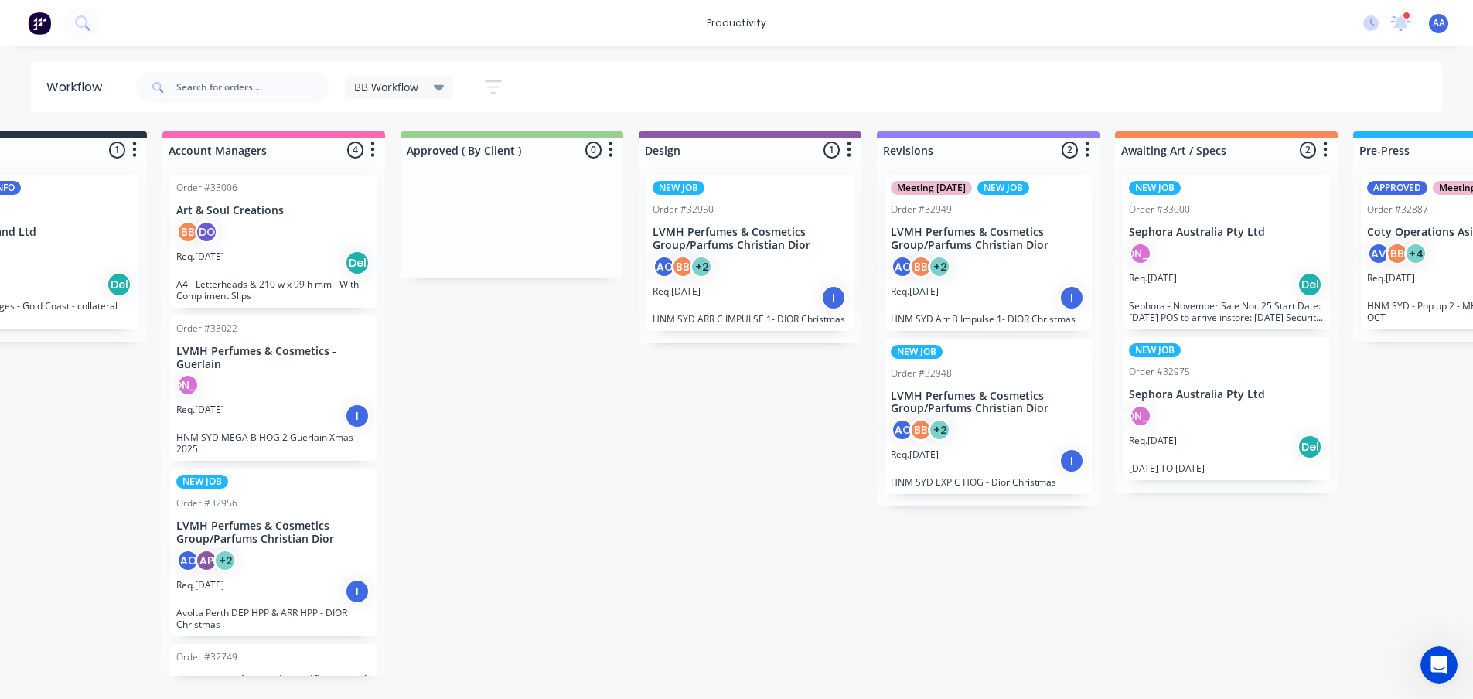
scroll to position [2, 0]
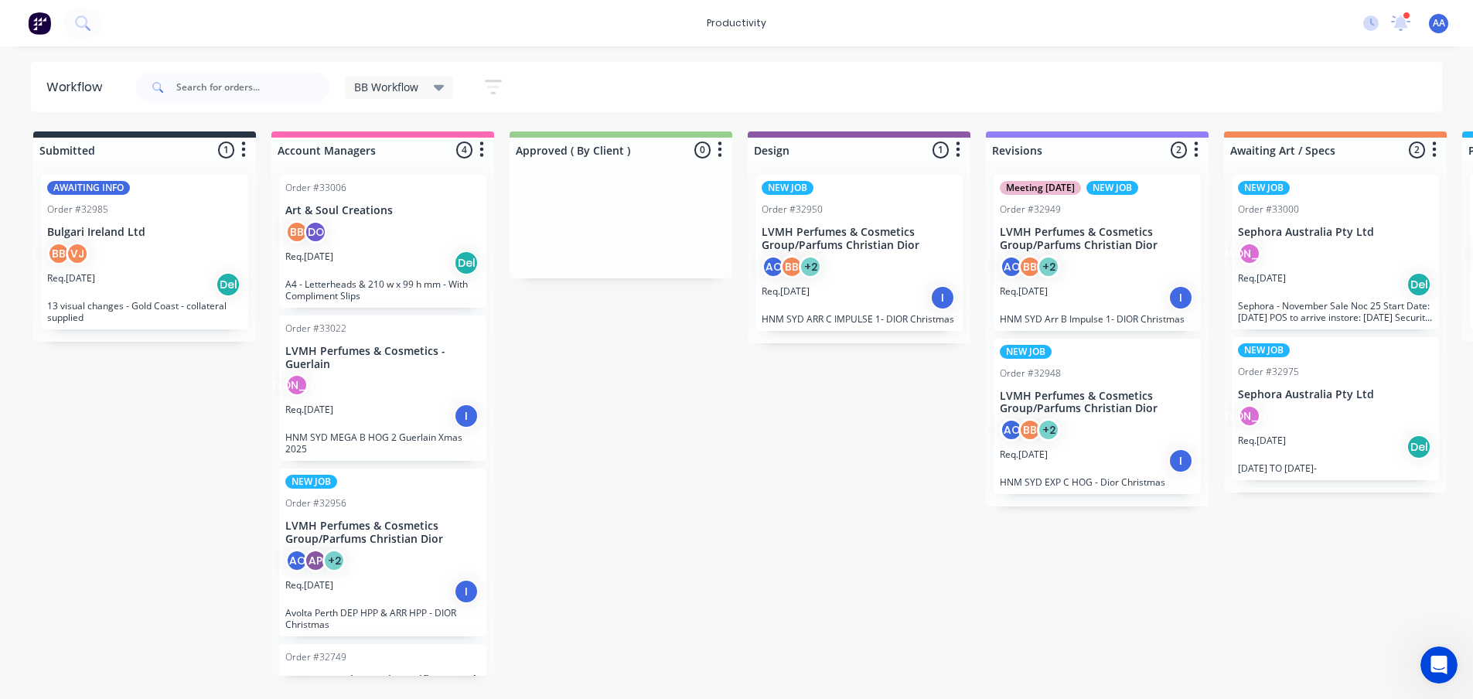
click at [447, 93] on div "BB Workflow" at bounding box center [399, 87] width 109 height 23
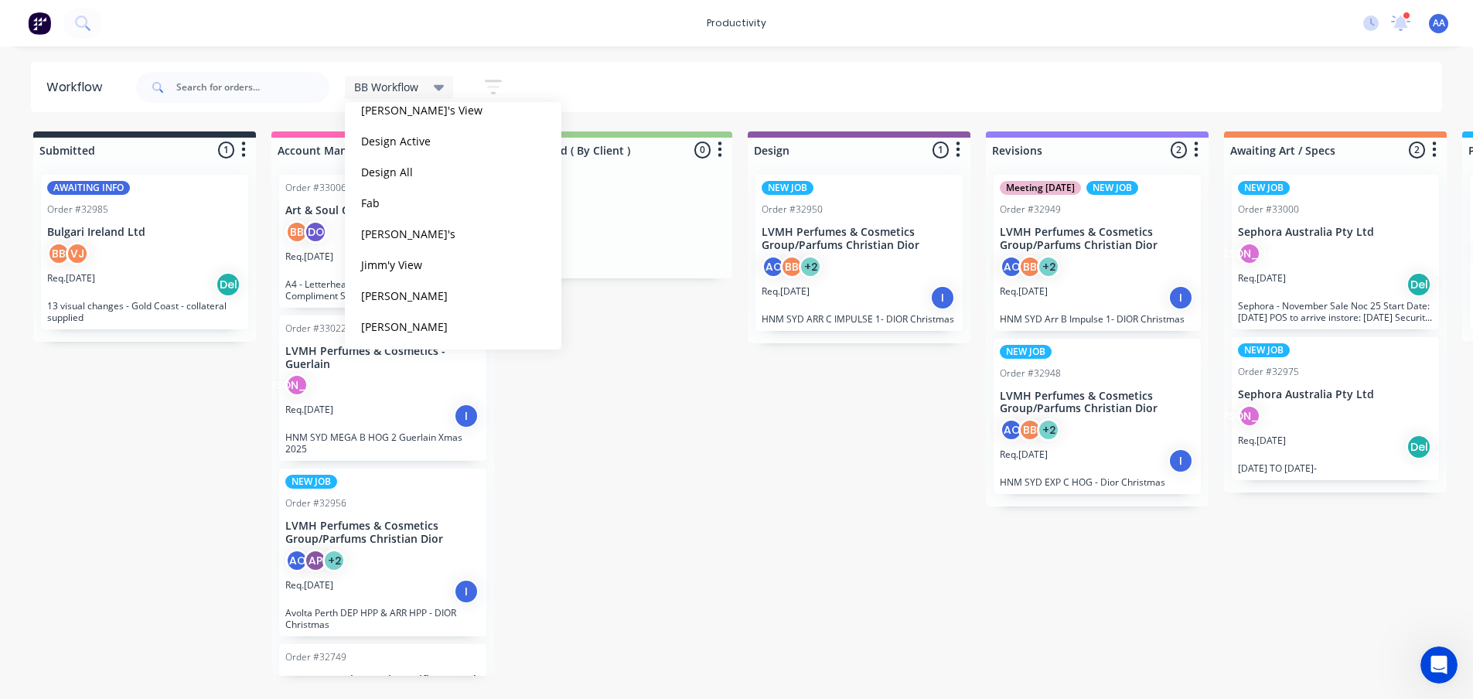
scroll to position [189, 0]
click at [403, 289] on button "Jimm'y View" at bounding box center [439, 292] width 165 height 18
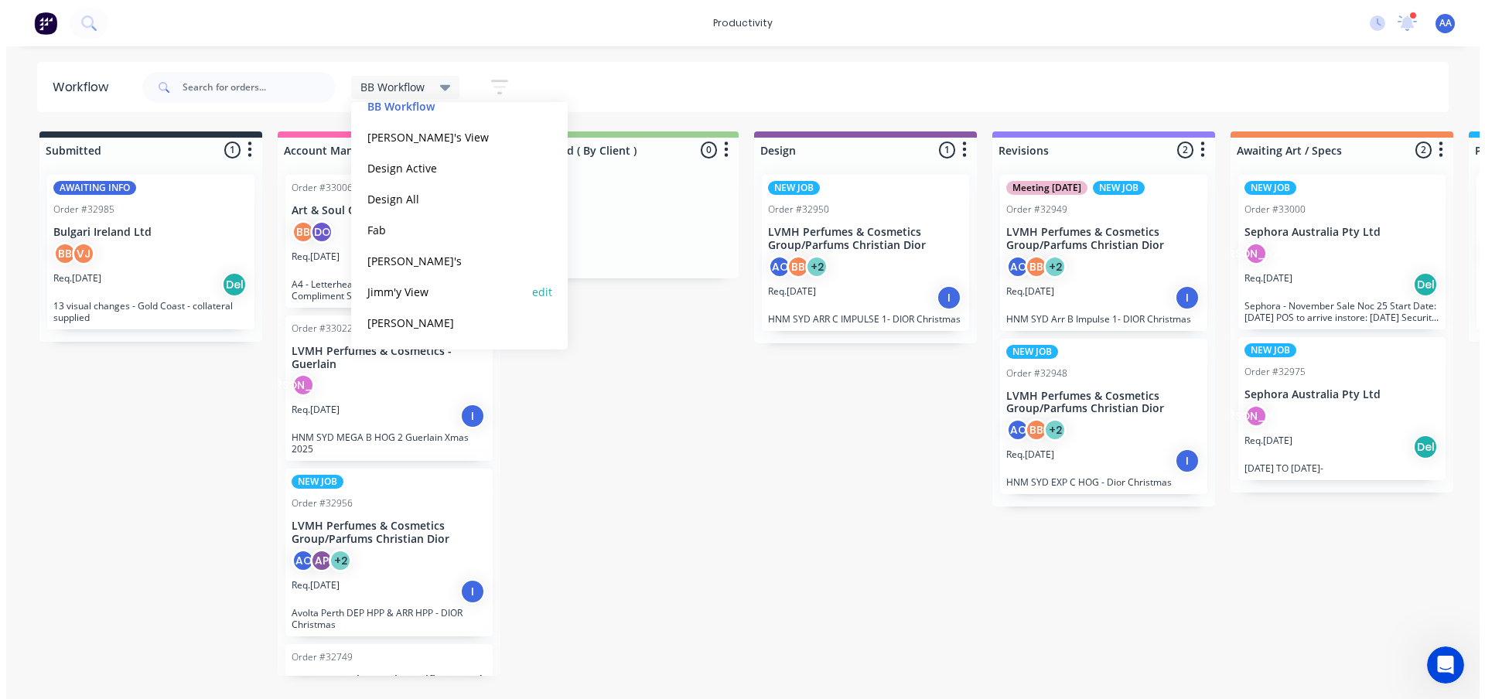
scroll to position [0, 0]
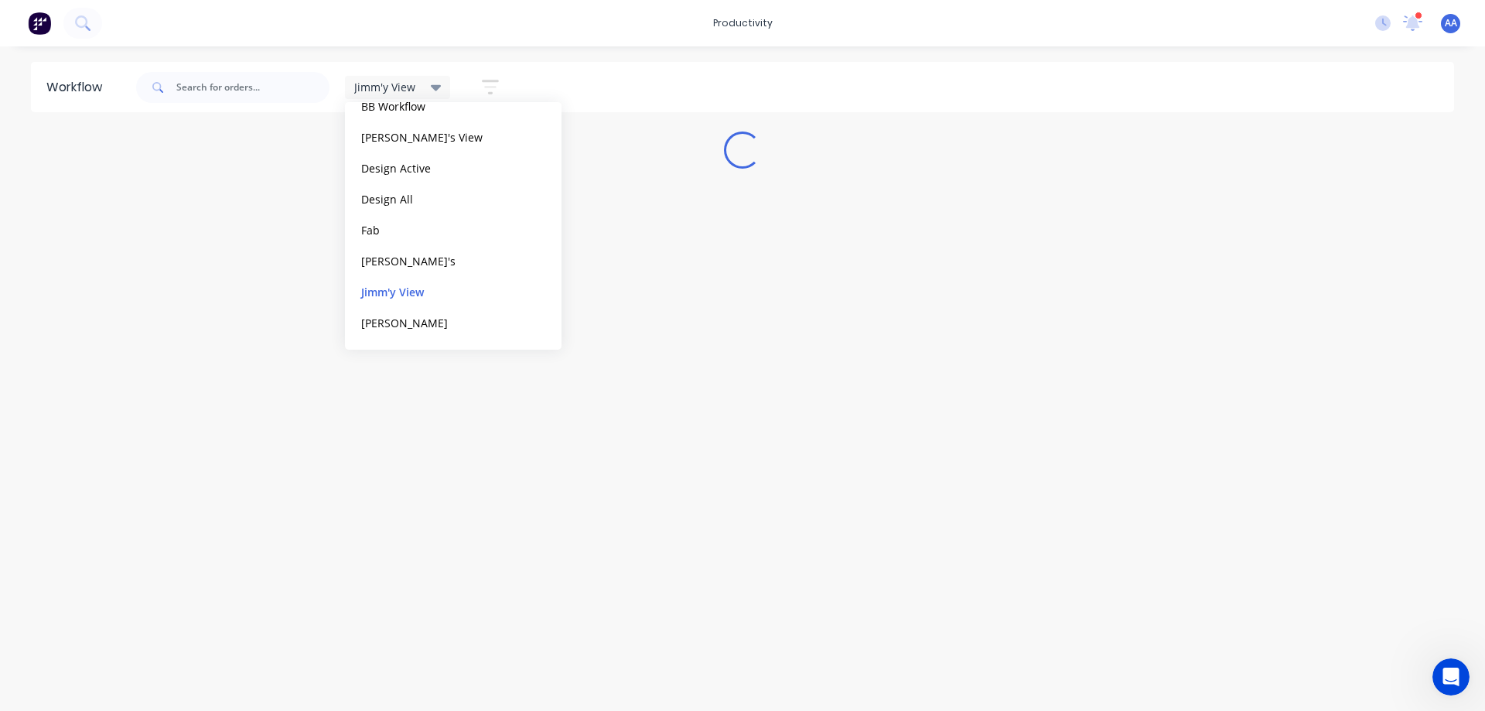
click at [70, 142] on div "Loading..." at bounding box center [742, 149] width 1485 height 37
click at [73, 142] on div "Loading..." at bounding box center [742, 149] width 1485 height 37
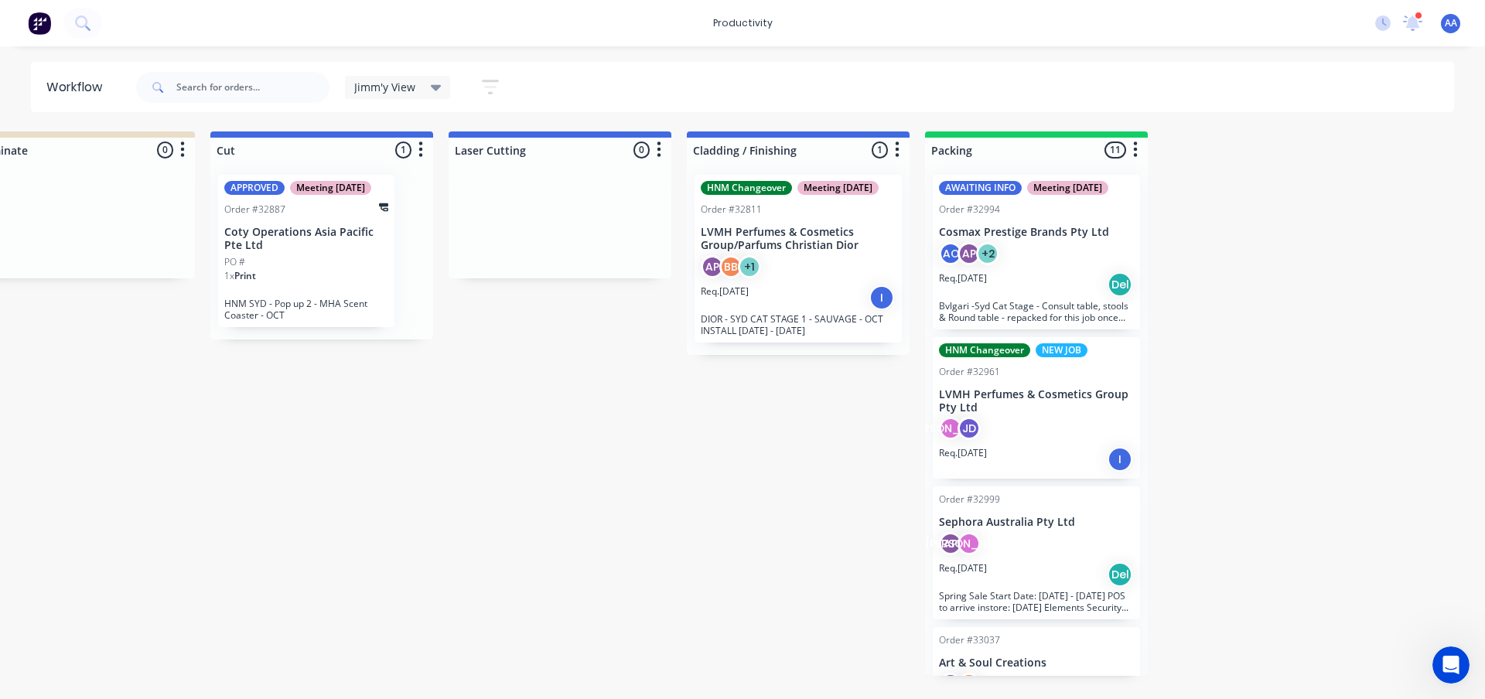
scroll to position [0, 779]
click at [418, 161] on div at bounding box center [318, 150] width 223 height 25
click at [418, 156] on icon "button" at bounding box center [418, 149] width 4 height 15
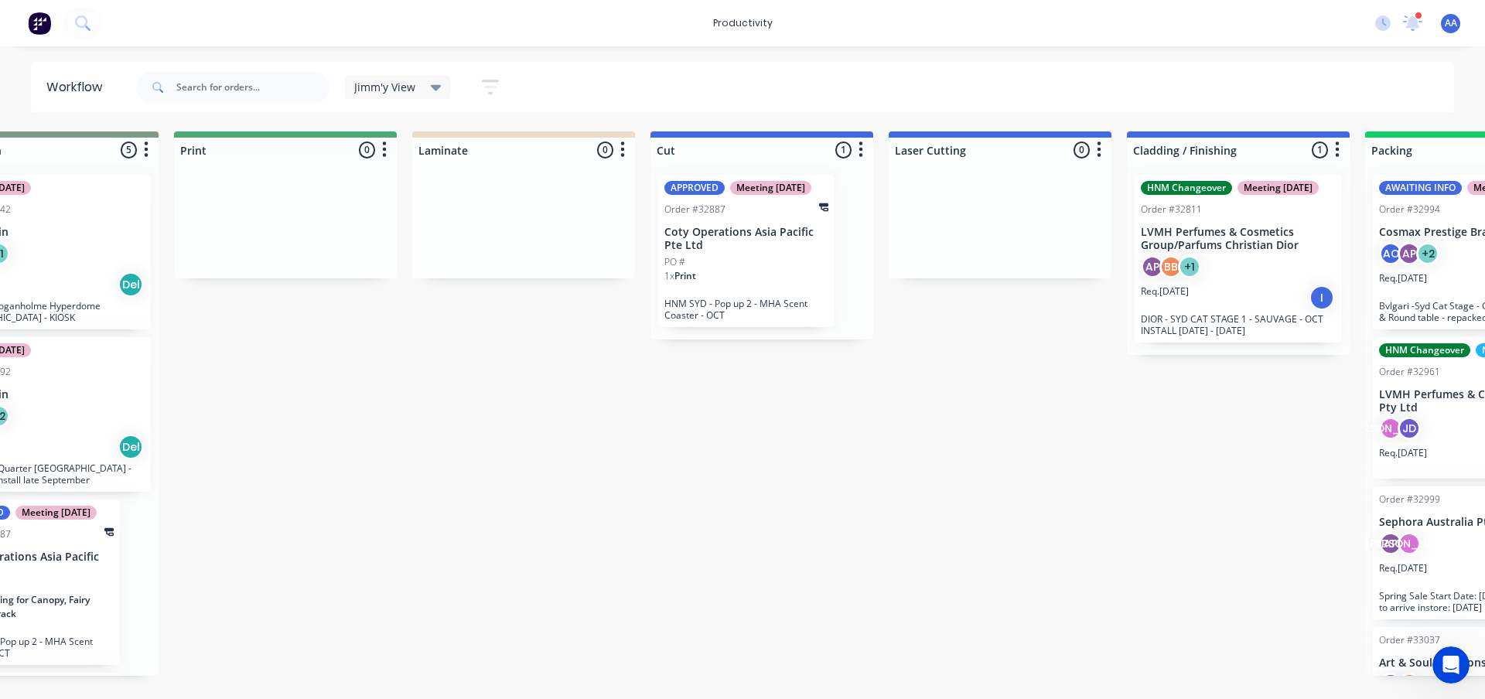
scroll to position [0, 0]
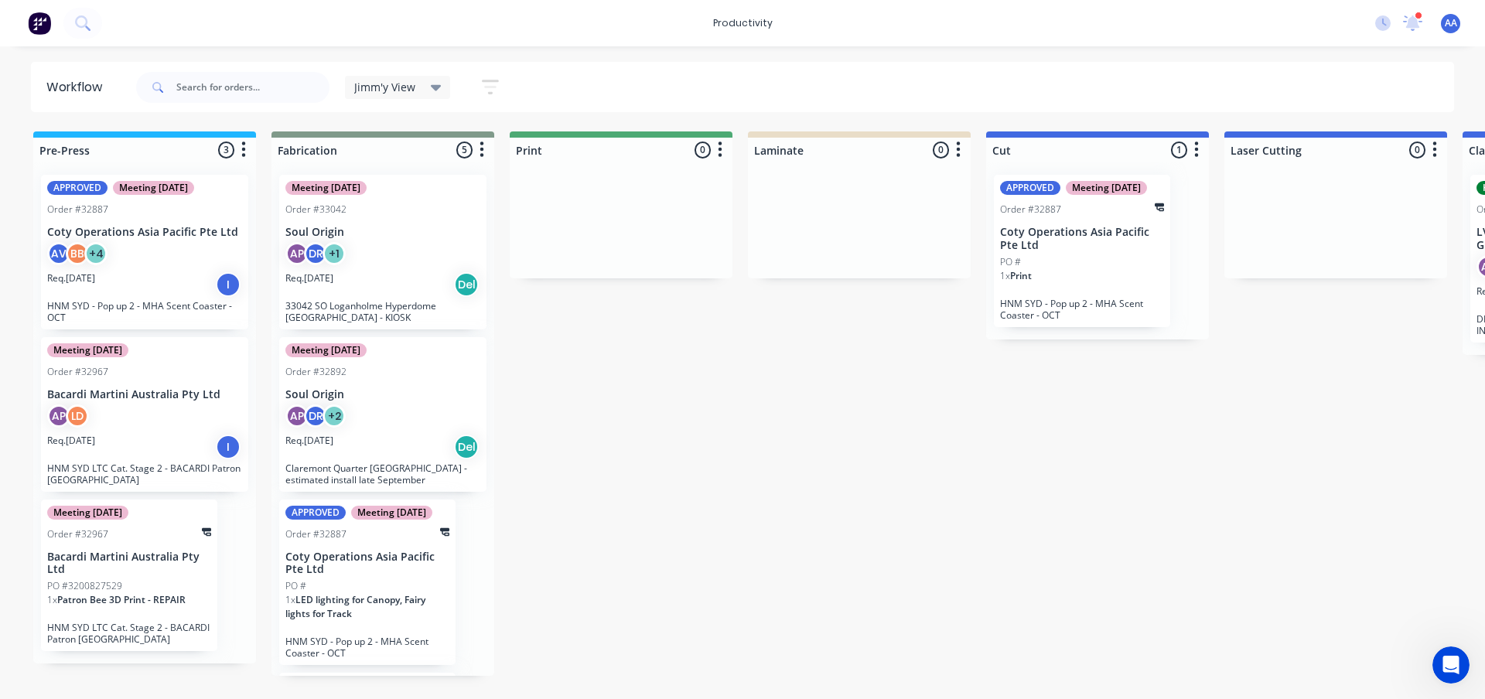
click at [363, 79] on div "Jimm'y View" at bounding box center [398, 87] width 106 height 23
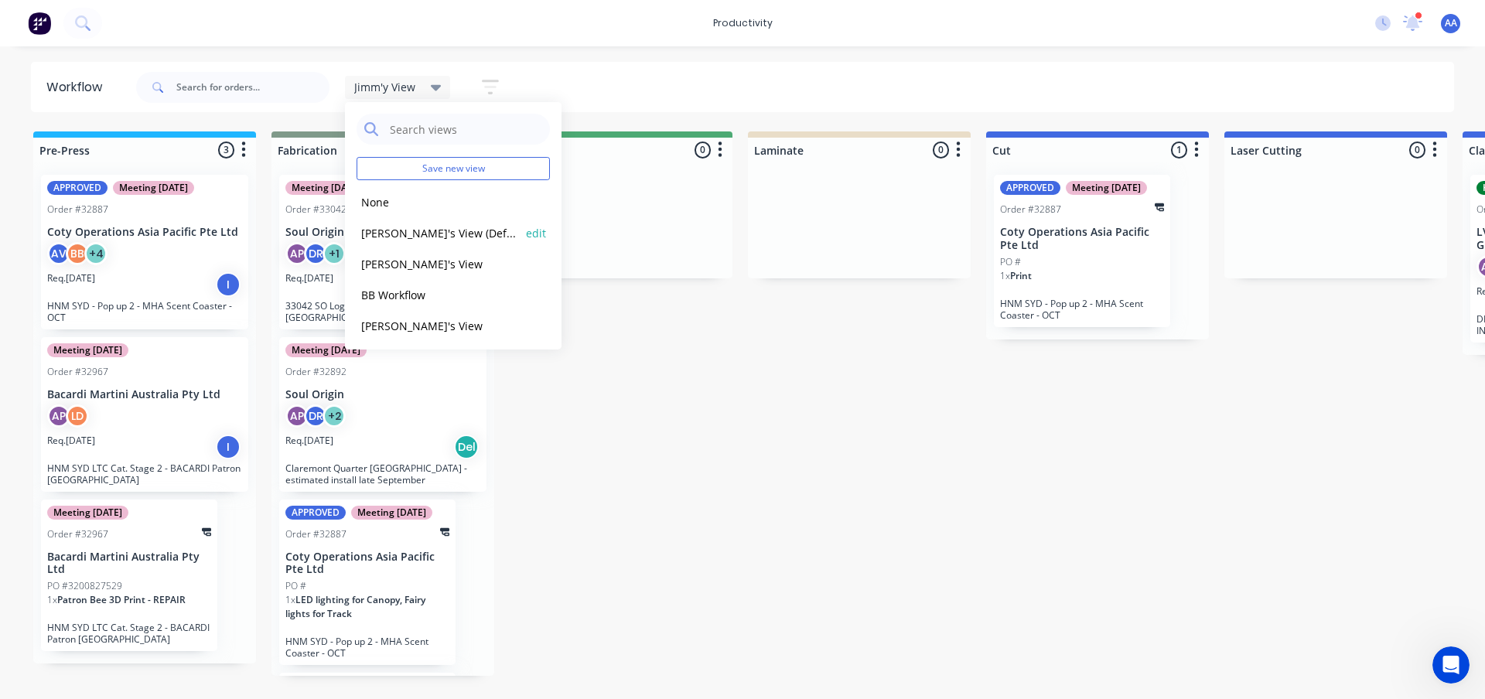
click at [432, 235] on button "Abdul's View (Default)" at bounding box center [439, 233] width 165 height 18
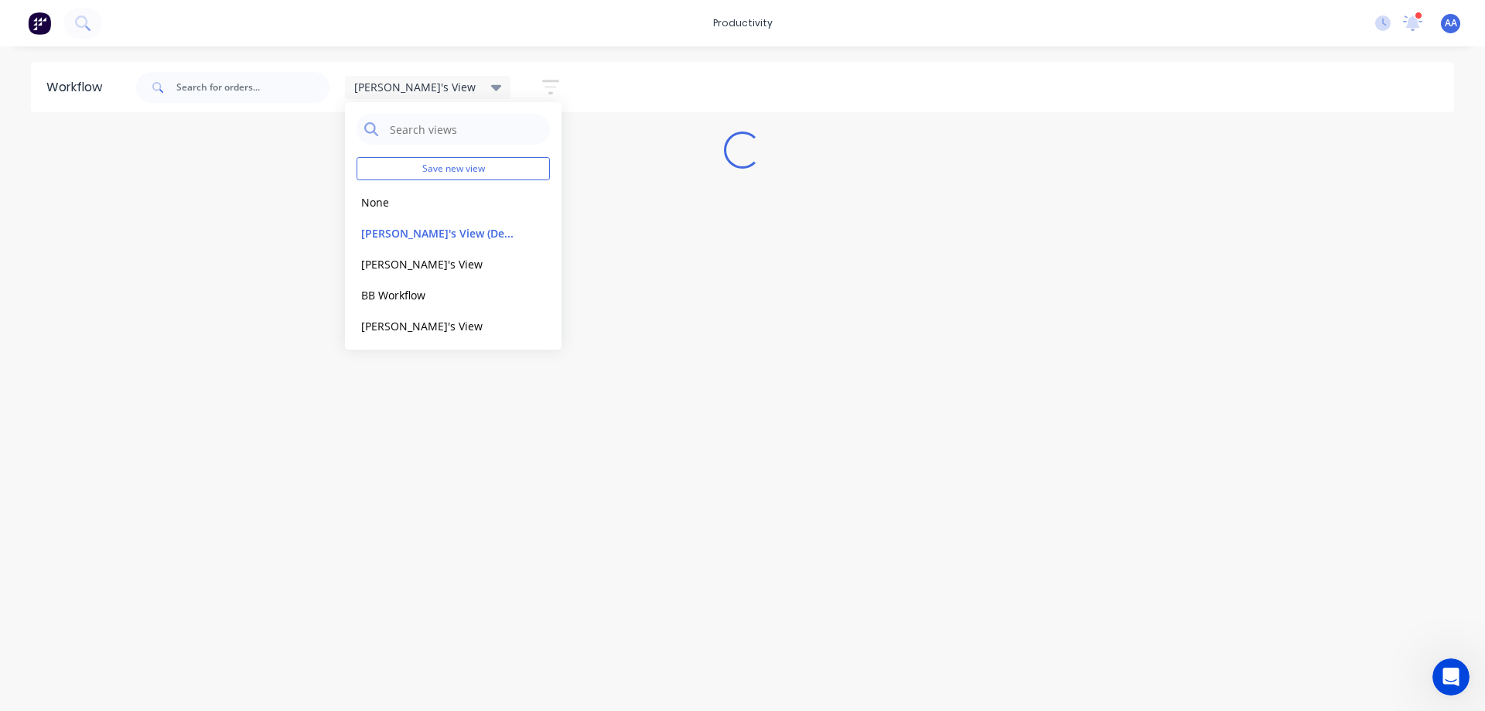
click at [219, 254] on div "Workflow Abdul's View Save new view None edit Abdul's View (Default) edit Alex'…" at bounding box center [742, 371] width 1485 height 618
click at [258, 225] on div "Workflow Abdul's View Save new view None edit Abdul's View (Default) edit Alex'…" at bounding box center [742, 371] width 1485 height 618
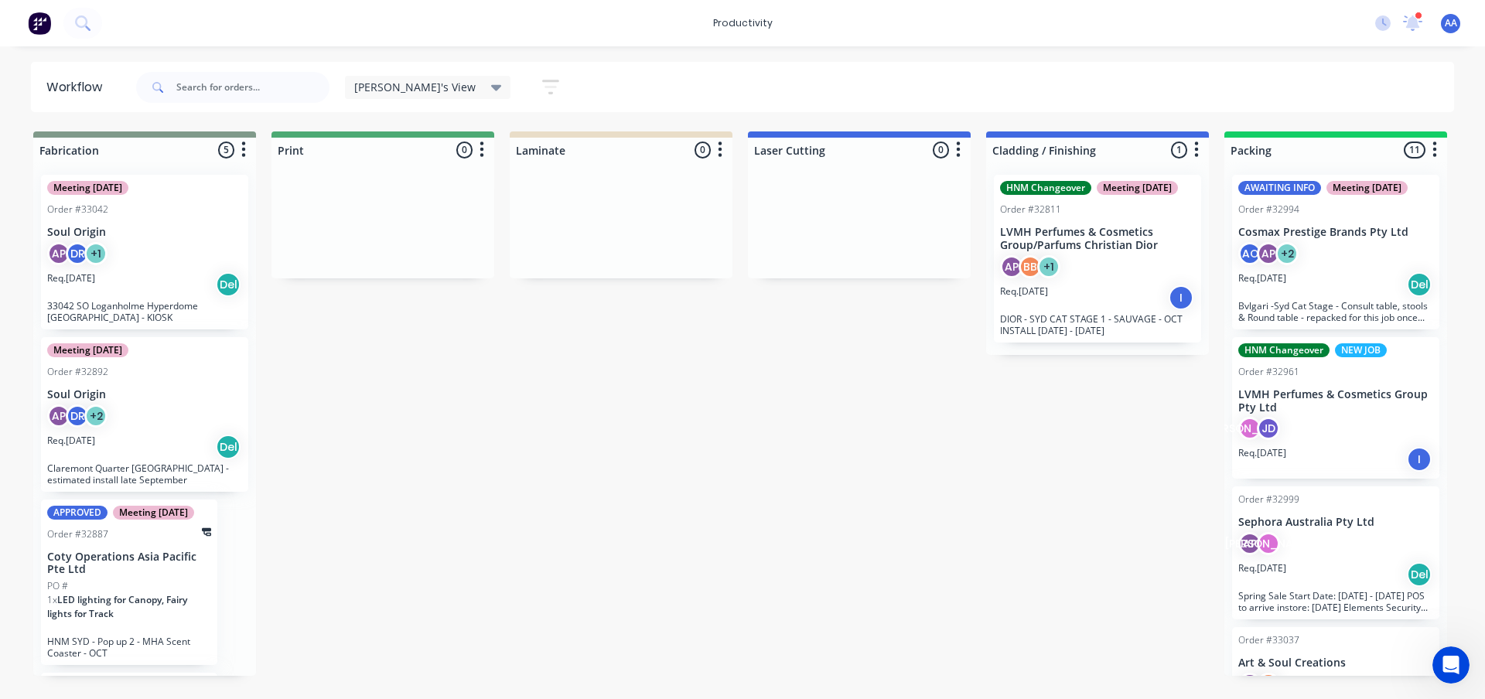
click at [542, 86] on icon "button" at bounding box center [550, 86] width 17 height 19
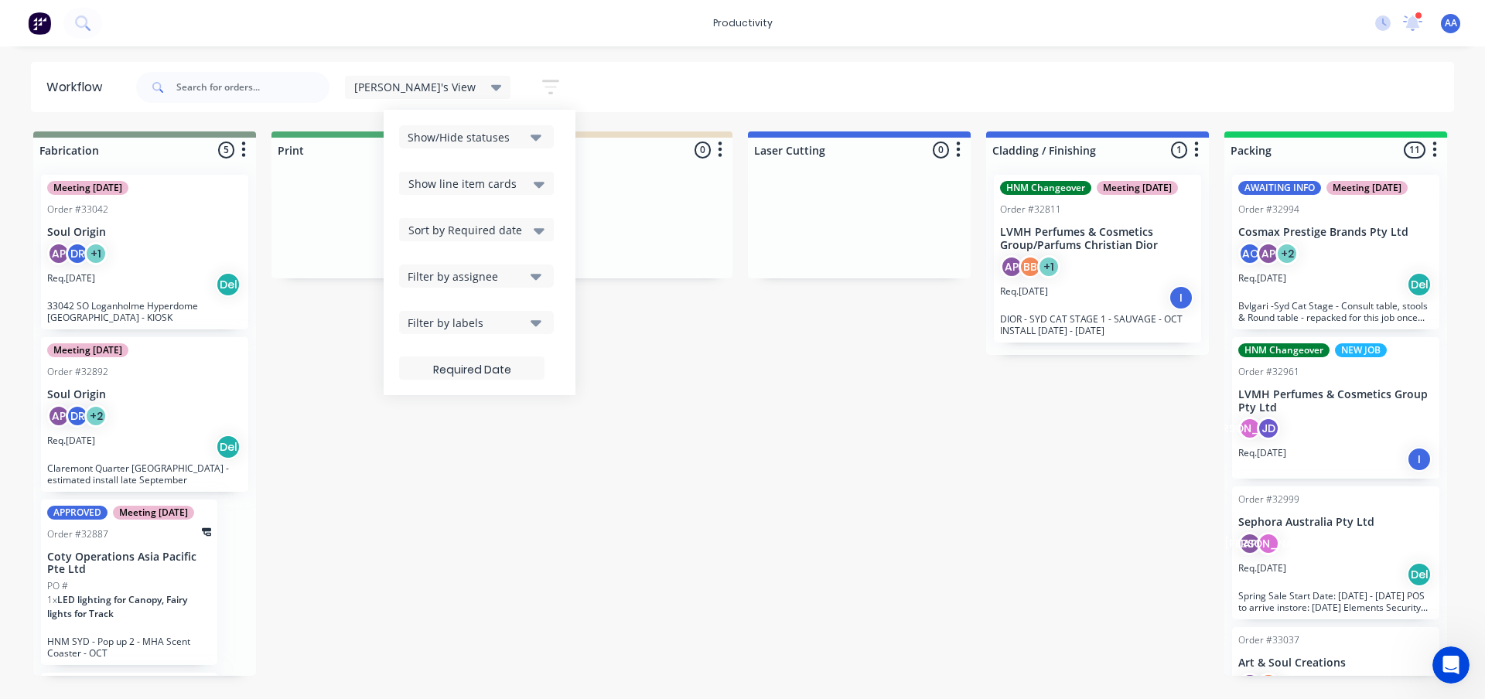
click at [542, 86] on icon "button" at bounding box center [550, 86] width 17 height 19
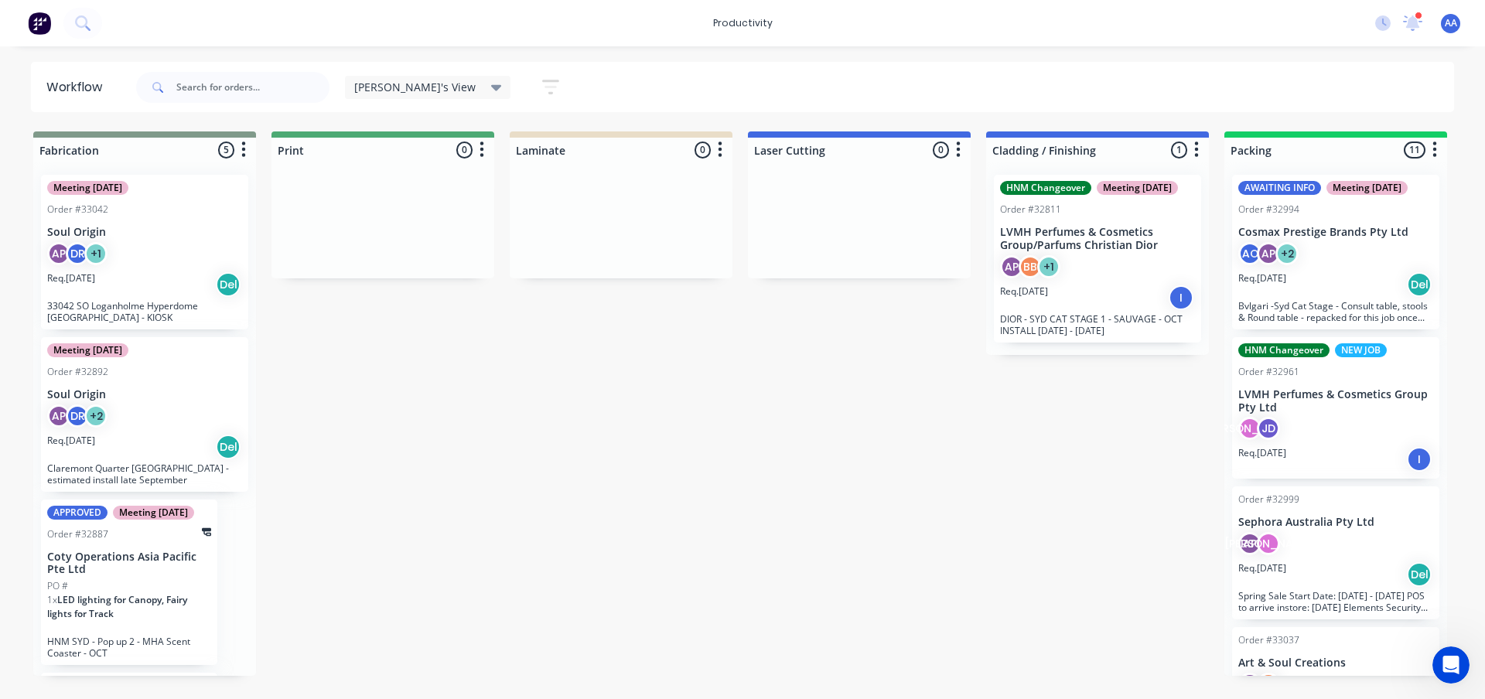
click at [90, 82] on div "Workflow" at bounding box center [77, 87] width 63 height 19
click at [33, 26] on img at bounding box center [39, 23] width 23 height 23
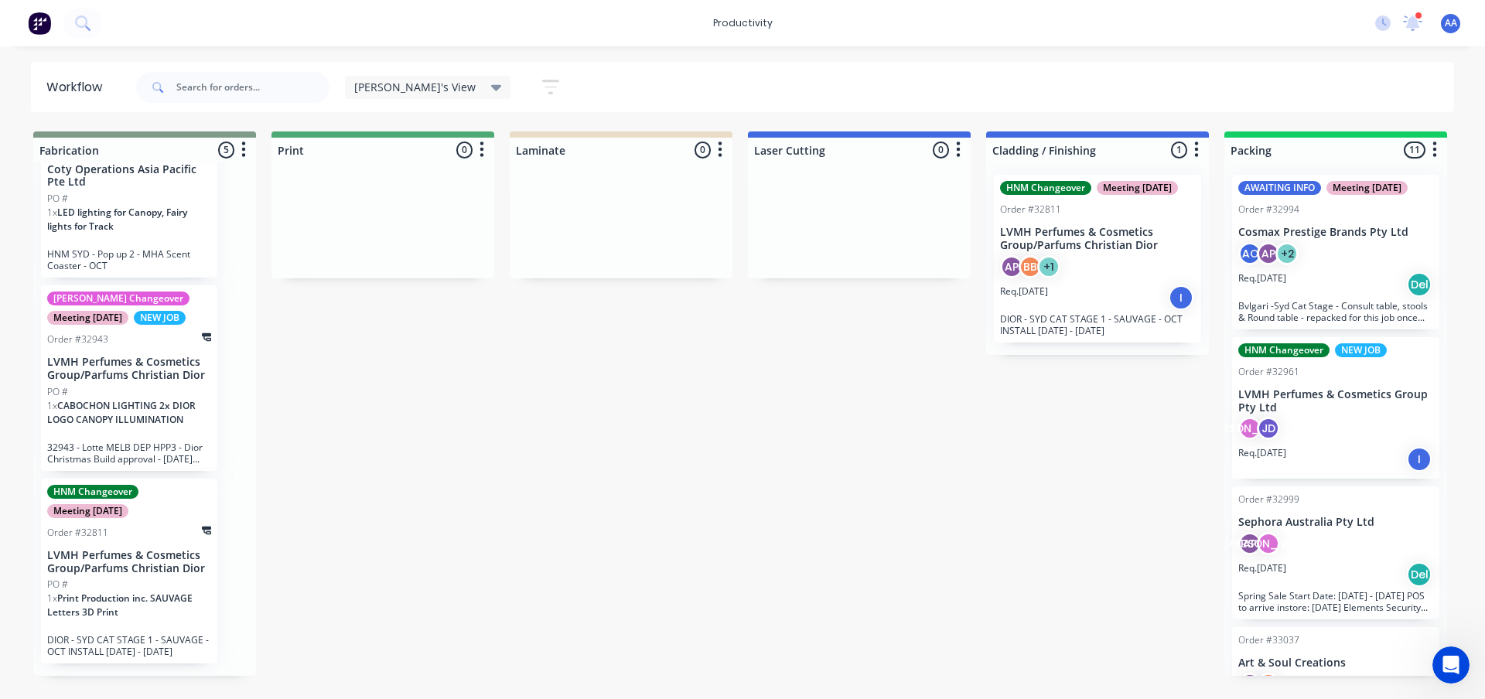
scroll to position [415, 0]
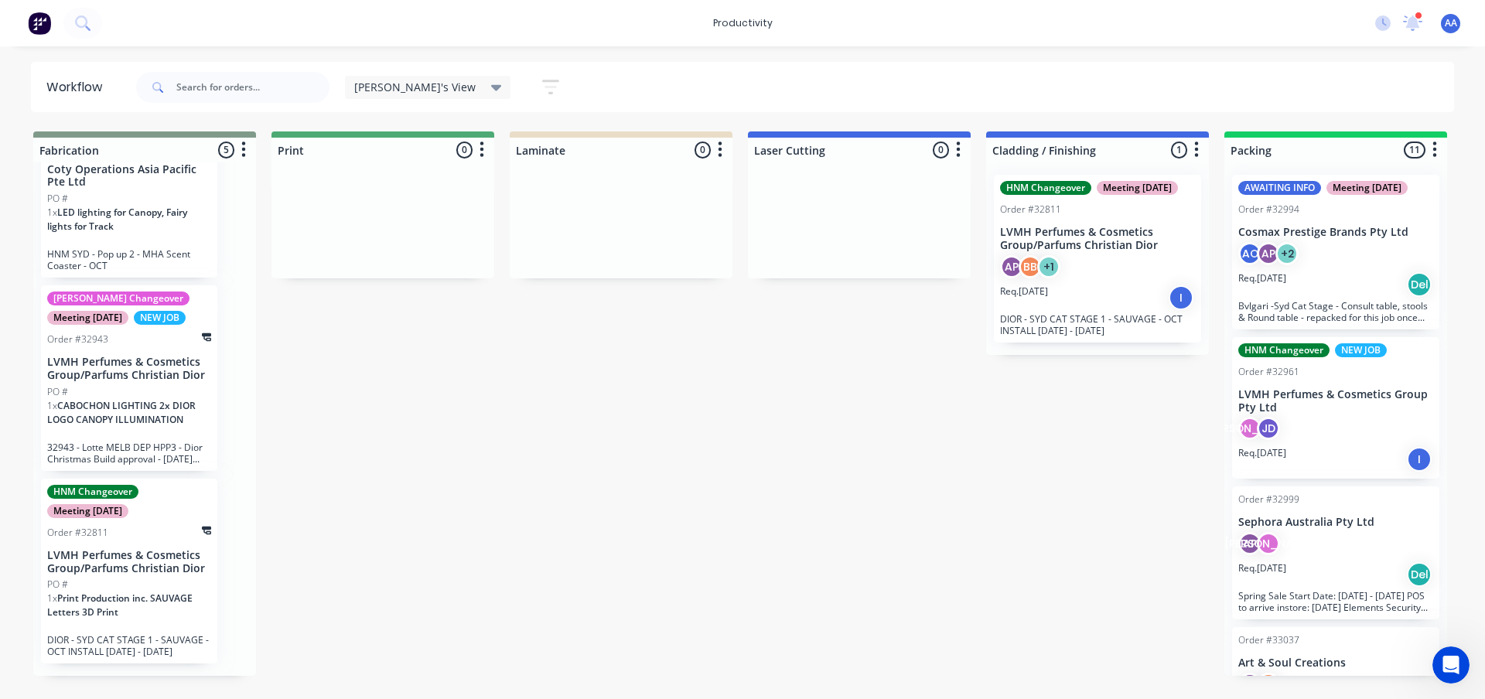
drag, startPoint x: 828, startPoint y: 646, endPoint x: 807, endPoint y: 603, distance: 48.1
click at [542, 84] on icon "button" at bounding box center [550, 86] width 17 height 19
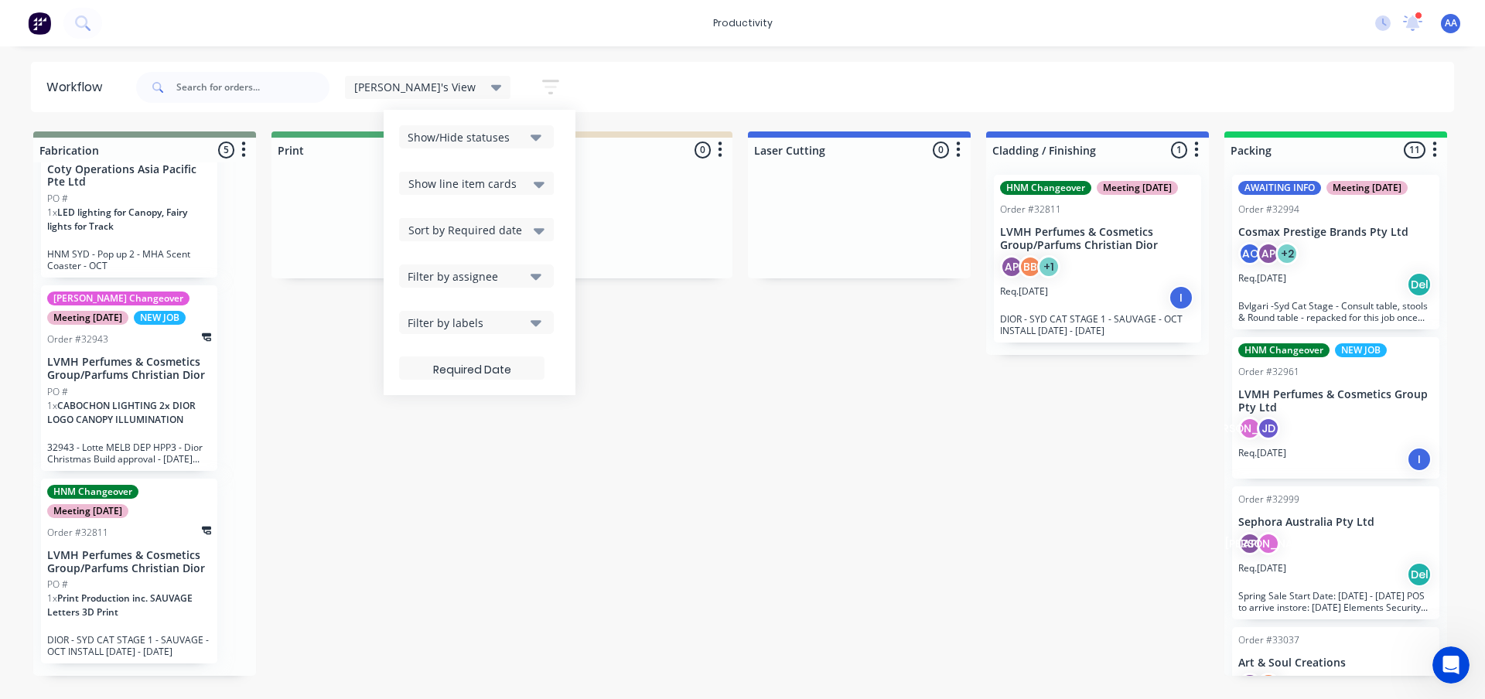
click at [542, 84] on icon "button" at bounding box center [550, 86] width 17 height 19
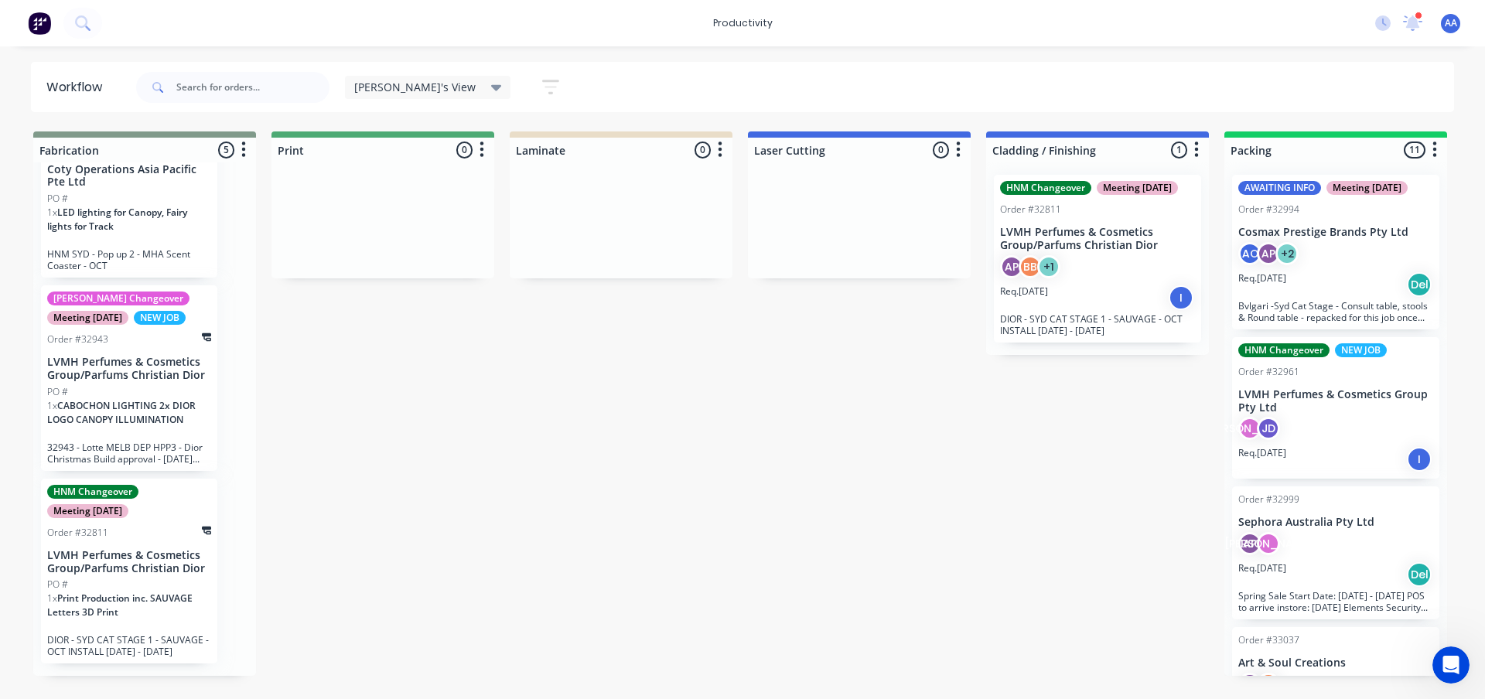
click at [575, 82] on div "Abdul's View Save new view None edit Abdul's View (Default) edit Alex's View ed…" at bounding box center [794, 87] width 1322 height 46
click at [831, 86] on div "Abdul's View Save new view None edit Abdul's View (Default) edit Alex's View ed…" at bounding box center [794, 87] width 1322 height 46
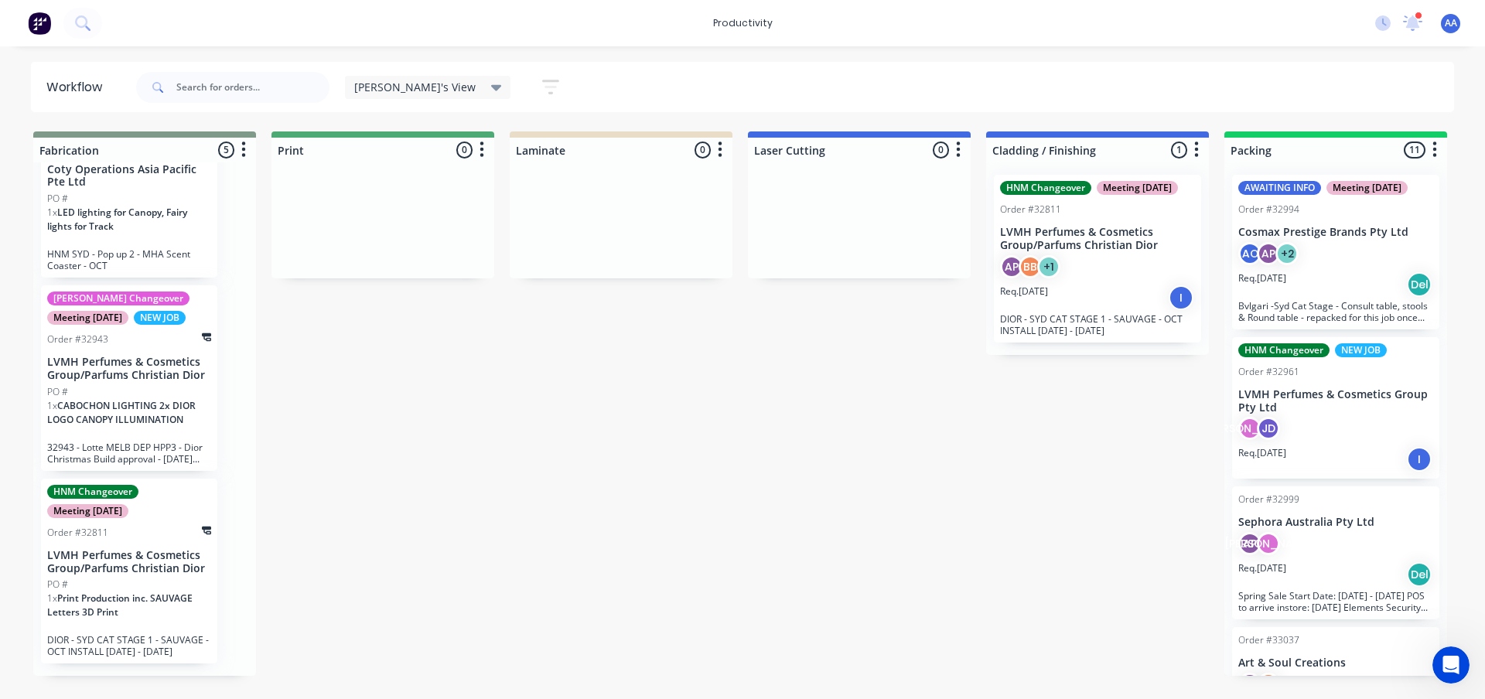
click at [831, 86] on div "Abdul's View Save new view None edit Abdul's View (Default) edit Alex's View ed…" at bounding box center [794, 87] width 1322 height 46
